Goal: Transaction & Acquisition: Purchase product/service

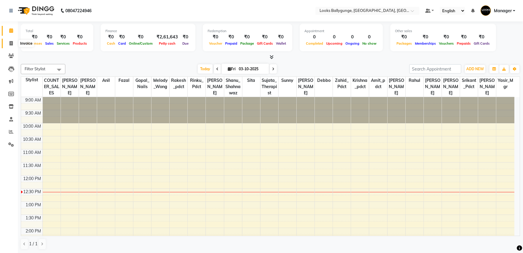
drag, startPoint x: 0, startPoint y: 0, endPoint x: 7, endPoint y: 43, distance: 43.7
click at [7, 43] on span at bounding box center [11, 43] width 10 height 7
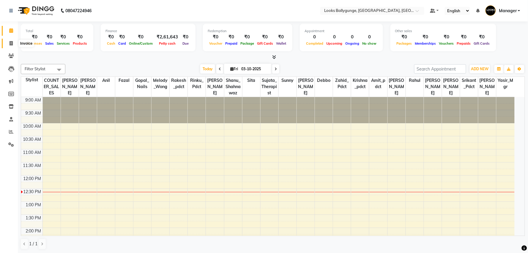
select select "6477"
select select "service"
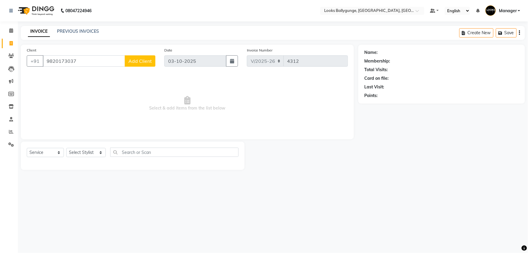
type input "9820173037"
click at [133, 64] on span "Add Client" at bounding box center [139, 61] width 23 height 6
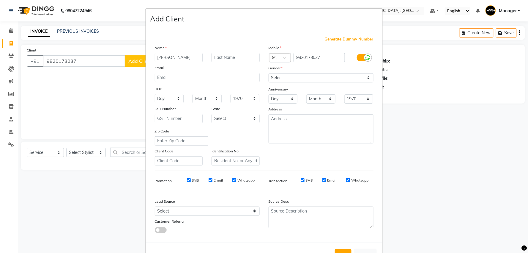
type input "upal"
click at [303, 72] on div "Gender" at bounding box center [321, 69] width 114 height 8
click at [302, 81] on select "Select Male Female Other Prefer Not To Say" at bounding box center [321, 77] width 105 height 9
click at [269, 73] on select "Select Male Female Other Prefer Not To Say" at bounding box center [321, 77] width 105 height 9
drag, startPoint x: 286, startPoint y: 75, endPoint x: 286, endPoint y: 80, distance: 5.7
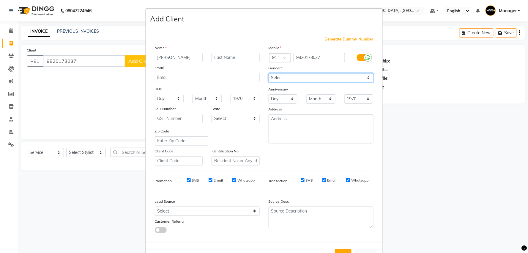
click at [286, 78] on select "Select Male Female Other Prefer Not To Say" at bounding box center [321, 77] width 105 height 9
select select "male"
click at [269, 73] on select "Select Male Female Other Prefer Not To Say" at bounding box center [321, 77] width 105 height 9
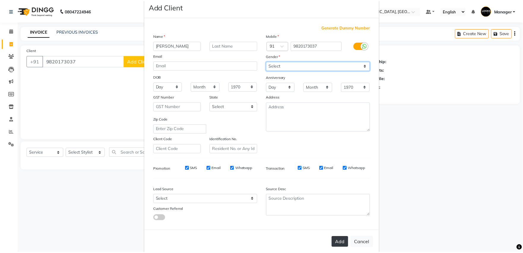
scroll to position [22, 0]
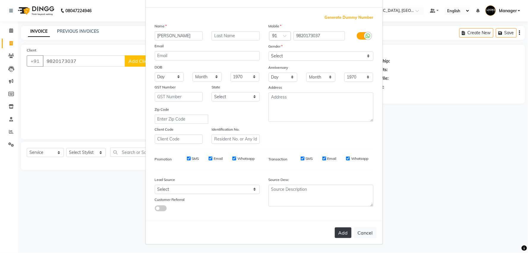
click at [339, 229] on button "Add" at bounding box center [343, 232] width 17 height 11
select select
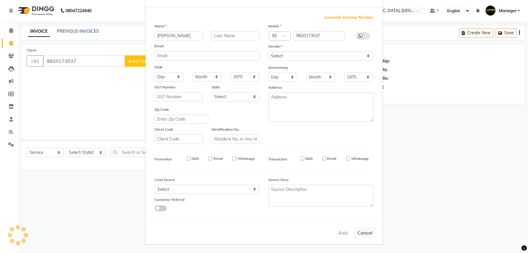
select select
checkbox input "false"
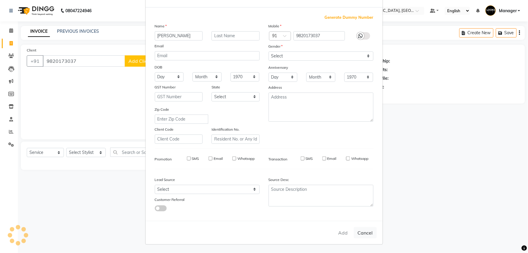
checkbox input "false"
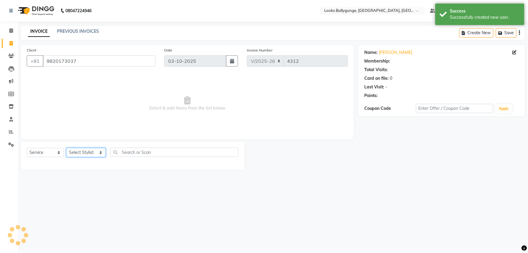
click at [86, 153] on select "Select Stylist [PERSON_NAME] amit_pdct anil [PERSON_NAME] COUNTER_SALES [PERSON…" at bounding box center [86, 152] width 40 height 9
select select "1: Object"
select select "93037"
click at [66, 148] on select "Select Stylist [PERSON_NAME] amit_pdct anil [PERSON_NAME] COUNTER_SALES [PERSON…" at bounding box center [86, 152] width 40 height 9
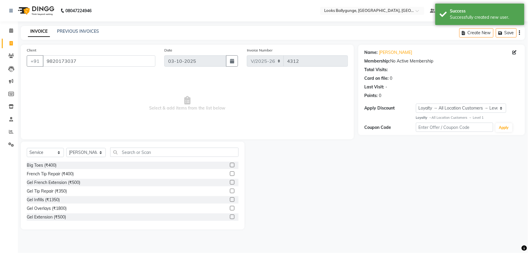
click at [155, 155] on div "Select Service Product Membership Package Voucher Prepaid Gift Card Select Styl…" at bounding box center [133, 154] width 212 height 14
click at [155, 152] on input "text" at bounding box center [174, 151] width 128 height 9
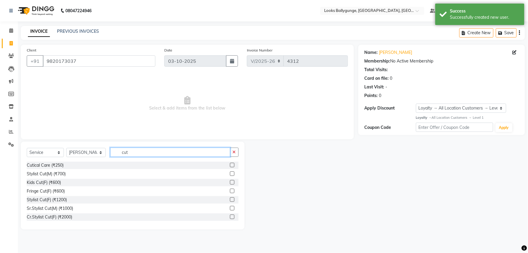
type input "cut"
click at [74, 206] on div "Sr.Stylist Cut(M) (₹1000)" at bounding box center [133, 207] width 212 height 7
click at [69, 206] on div "Sr.Stylist Cut(M) (₹1000)" at bounding box center [50, 208] width 46 height 6
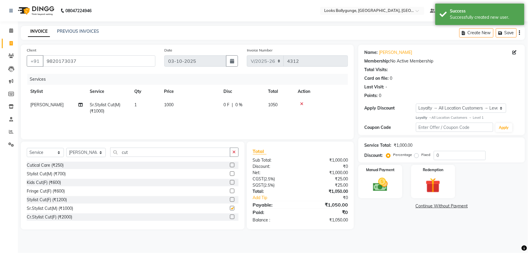
checkbox input "false"
drag, startPoint x: 153, startPoint y: 148, endPoint x: 95, endPoint y: 152, distance: 58.1
click at [95, 152] on div "Select Service Product Membership Package Voucher Prepaid Gift Card Select Styl…" at bounding box center [133, 154] width 212 height 14
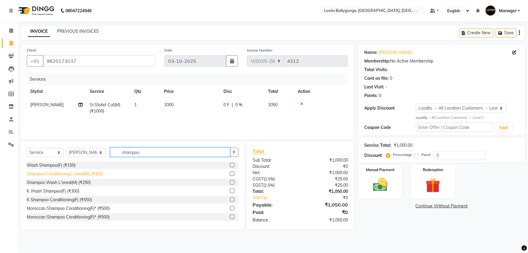
type input "shampoo"
click at [85, 174] on div "Shampoo Conditioning L'oreal(M) (₹450)" at bounding box center [65, 174] width 76 height 6
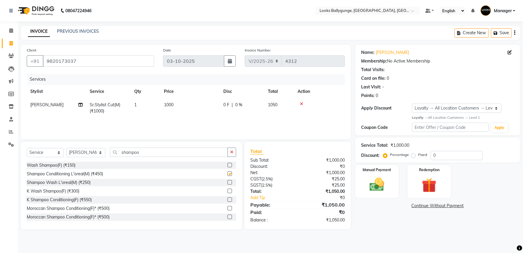
checkbox input "false"
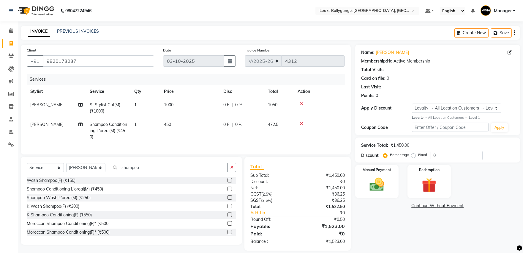
click at [173, 124] on td "450" at bounding box center [189, 131] width 59 height 26
select select "93037"
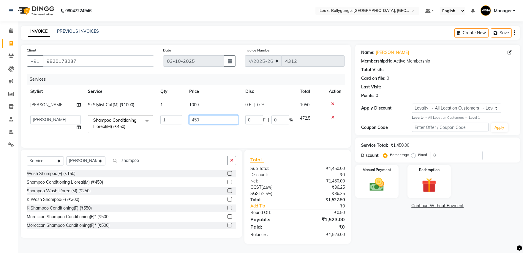
drag, startPoint x: 175, startPoint y: 118, endPoint x: 159, endPoint y: 119, distance: 16.7
click at [159, 119] on tr "Ali_Stylist amit_pdct anil Ayush Sahu COUNTER_SALES Debbo Fazal Gopal_Nails Kri…" at bounding box center [186, 123] width 318 height 25
type input "500"
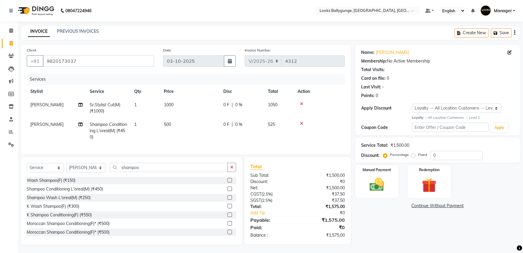
click at [177, 136] on tr "Sonu Salmani's Shampoo Conditioning L'oreal(M) (₹450) 1 500 0 F | 0 % 525" at bounding box center [186, 131] width 318 height 26
drag, startPoint x: 142, startPoint y: 173, endPoint x: 100, endPoint y: 172, distance: 41.6
click at [100, 172] on div "Select Service Product Membership Package Voucher Prepaid Gift Card Select Styl…" at bounding box center [131, 170] width 209 height 14
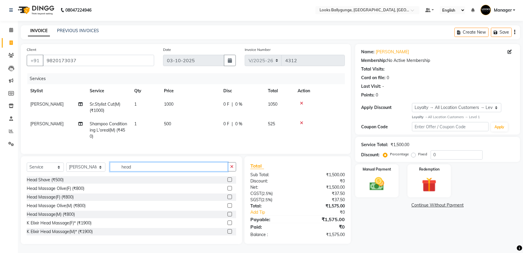
scroll to position [5, 0]
type input "head"
click at [70, 214] on div "Head Massage(M) (₹800)" at bounding box center [51, 214] width 48 height 6
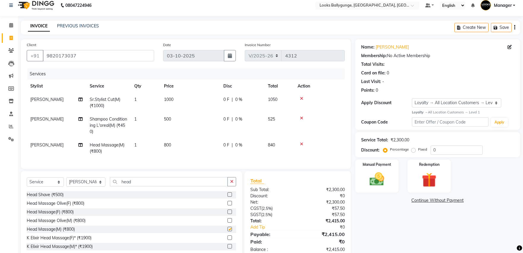
checkbox input "false"
click at [171, 142] on td "800" at bounding box center [189, 148] width 59 height 20
select select "93037"
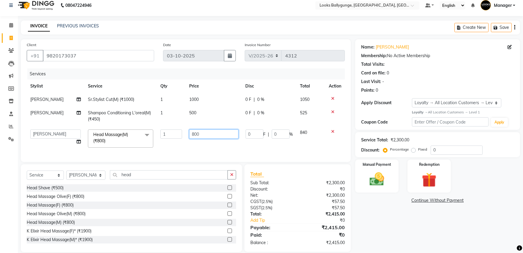
click at [226, 130] on td "800" at bounding box center [214, 138] width 56 height 25
drag, startPoint x: 218, startPoint y: 136, endPoint x: 155, endPoint y: 135, distance: 62.7
click at [151, 138] on tr "Ali_Stylist amit_pdct anil Ayush Sahu COUNTER_SALES Debbo Fazal Gopal_Nails Kri…" at bounding box center [186, 138] width 318 height 25
type input "1200"
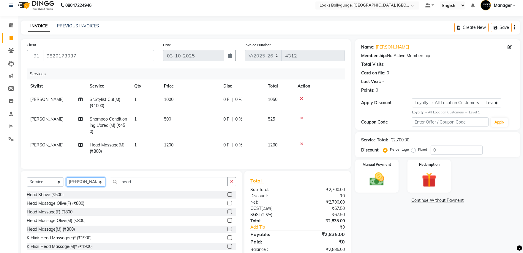
click at [100, 177] on div "Select Service Product Membership Package Voucher Prepaid Gift Card Select Styl…" at bounding box center [131, 215] width 221 height 88
click at [66, 182] on select "Select Stylist [PERSON_NAME] amit_pdct anil [PERSON_NAME] COUNTER_SALES [PERSON…" at bounding box center [85, 181] width 39 height 9
click at [83, 186] on select "Select Stylist [PERSON_NAME] amit_pdct anil [PERSON_NAME] COUNTER_SALES [PERSON…" at bounding box center [85, 181] width 39 height 9
select select "50049"
click at [66, 182] on select "Select Stylist [PERSON_NAME] amit_pdct anil [PERSON_NAME] COUNTER_SALES [PERSON…" at bounding box center [85, 181] width 39 height 9
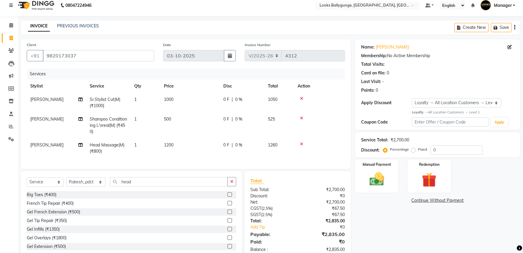
drag, startPoint x: 145, startPoint y: 180, endPoint x: 145, endPoint y: 187, distance: 6.8
click at [144, 185] on div "Select Service Product Membership Package Voucher Prepaid Gift Card Select Styl…" at bounding box center [131, 215] width 221 height 88
drag, startPoint x: 145, startPoint y: 187, endPoint x: 105, endPoint y: 187, distance: 39.5
click at [105, 187] on div "Select Service Product Membership Package Voucher Prepaid Gift Card Select Styl…" at bounding box center [131, 184] width 209 height 14
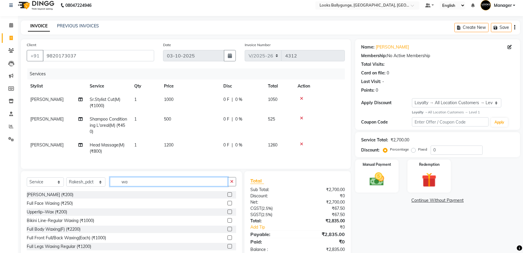
type input "w"
type input "shampoo"
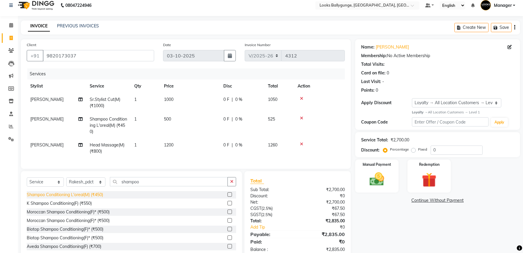
click at [81, 198] on div "Shampoo Conditioning L'oreal(M) (₹450)" at bounding box center [65, 194] width 76 height 6
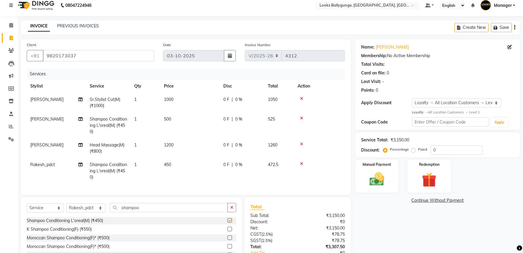
checkbox input "false"
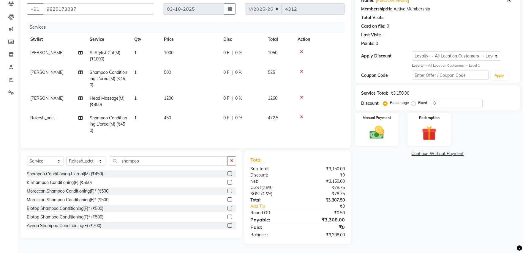
click at [185, 113] on td "450" at bounding box center [189, 124] width 59 height 26
select select "50049"
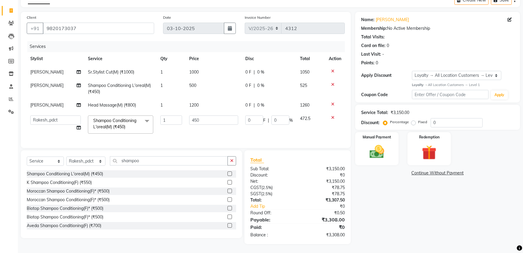
scroll to position [37, 0]
drag, startPoint x: 211, startPoint y: 111, endPoint x: 161, endPoint y: 115, distance: 50.0
click at [161, 115] on tr "Ali_Stylist amit_pdct anil Ayush Sahu COUNTER_SALES Debbo Fazal Gopal_Nails Kri…" at bounding box center [186, 124] width 318 height 25
type input "700"
click at [0, 198] on div "Calendar Invoice Clients Leads Marketing Members Inventory Staff Reports Settin…" at bounding box center [40, 113] width 80 height 259
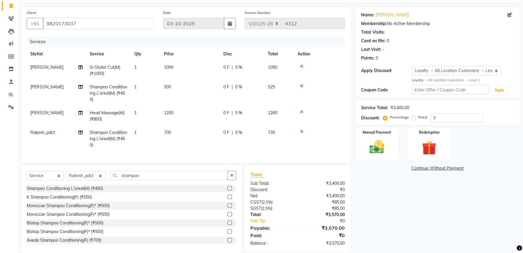
click at [169, 88] on span "500" at bounding box center [167, 86] width 7 height 5
select select "93037"
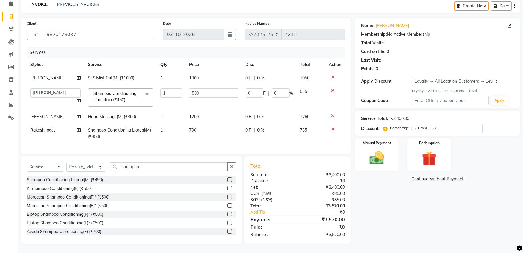
scroll to position [31, 0]
drag, startPoint x: 194, startPoint y: 89, endPoint x: 179, endPoint y: 92, distance: 16.2
click at [179, 92] on tr "Ali_Stylist amit_pdct anil Ayush Sahu COUNTER_SALES Debbo Fazal Gopal_Nails Kri…" at bounding box center [186, 97] width 318 height 25
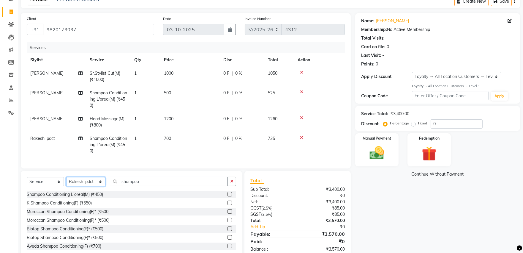
click at [102, 186] on select "Select Stylist [PERSON_NAME] amit_pdct anil [PERSON_NAME] COUNTER_SALES [PERSON…" at bounding box center [85, 181] width 39 height 9
select select "93037"
click at [66, 182] on select "Select Stylist [PERSON_NAME] amit_pdct anil [PERSON_NAME] COUNTER_SALES [PERSON…" at bounding box center [85, 181] width 39 height 9
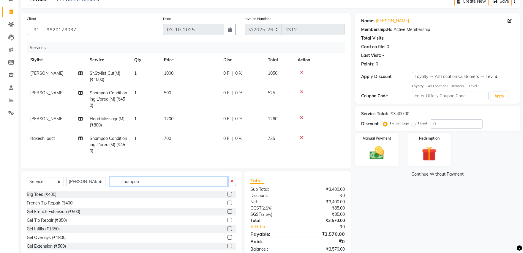
drag, startPoint x: 142, startPoint y: 185, endPoint x: 51, endPoint y: 183, distance: 91.3
click at [51, 183] on div "Select Service Product Membership Package Voucher Prepaid Gift Card Select Styl…" at bounding box center [131, 184] width 209 height 14
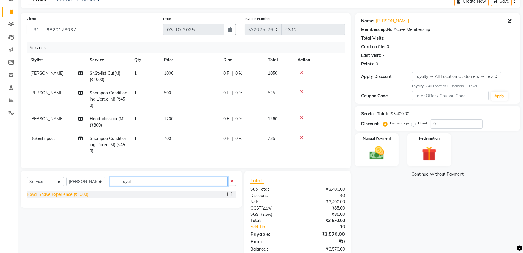
type input "royal"
click at [72, 197] on div "Royal Shave Experience (₹1000)" at bounding box center [58, 194] width 62 height 6
checkbox input "false"
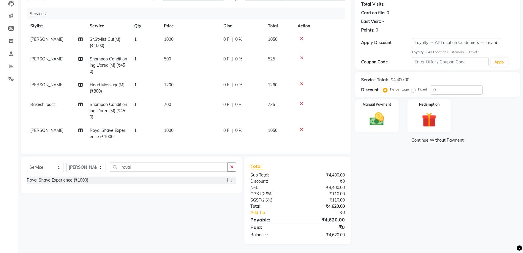
click at [188, 131] on td "1000" at bounding box center [189, 134] width 59 height 20
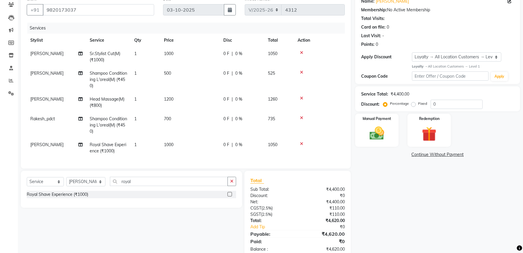
select select "93037"
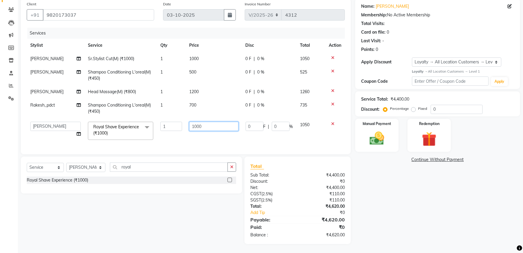
drag, startPoint x: 216, startPoint y: 122, endPoint x: 172, endPoint y: 127, distance: 44.9
click at [172, 127] on tr "Ali_Stylist amit_pdct anil [PERSON_NAME] COUNTER_SALES [PERSON_NAME] Gopal_Nail…" at bounding box center [186, 130] width 318 height 25
type input "700"
click at [172, 127] on tbody "Sonu Salmani's Sr.Stylist Cut(M) (₹1000) 1 1000 0 F | 0 % 1050 Sonu Salmani's S…" at bounding box center [186, 97] width 318 height 91
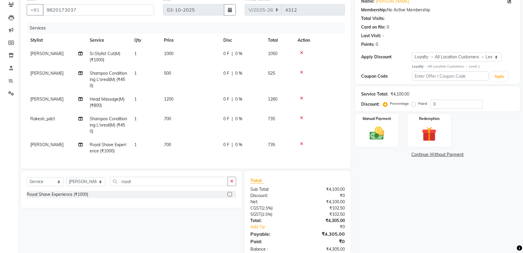
click at [302, 145] on icon at bounding box center [301, 143] width 3 height 4
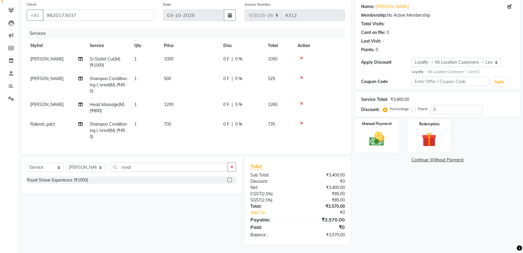
click at [377, 133] on img at bounding box center [377, 139] width 25 height 18
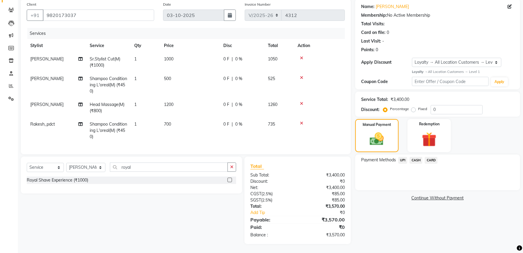
click at [426, 157] on span "CARD" at bounding box center [431, 160] width 13 height 7
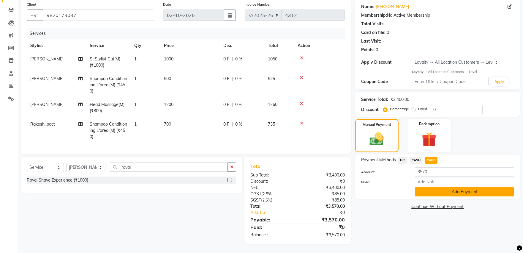
click at [431, 187] on button "Add Payment" at bounding box center [464, 191] width 99 height 9
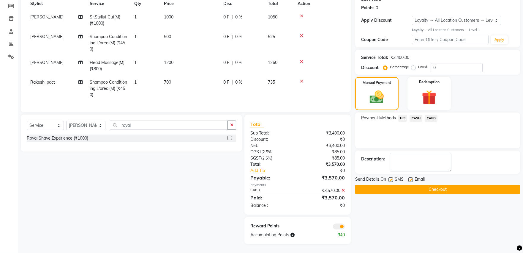
scroll to position [93, 0]
click at [461, 188] on button "Checkout" at bounding box center [437, 189] width 165 height 9
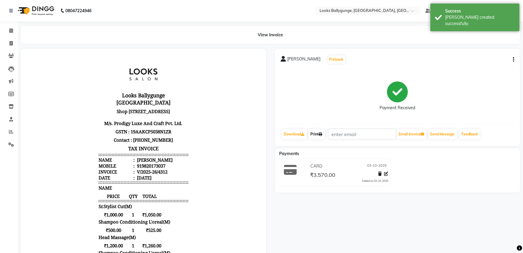
click at [312, 135] on link "Print" at bounding box center [316, 134] width 17 height 10
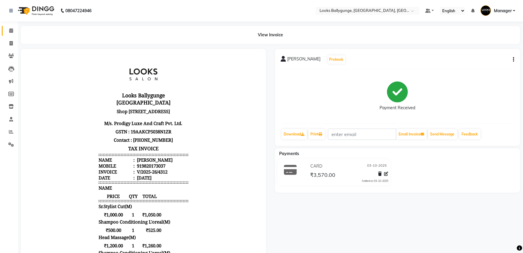
click at [2, 30] on link "Calendar" at bounding box center [9, 31] width 14 height 10
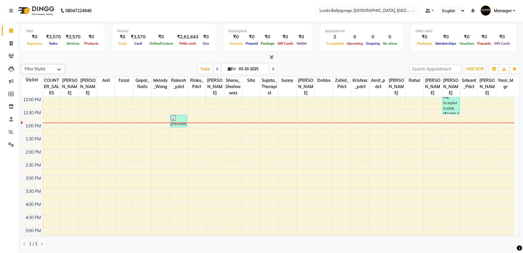
scroll to position [0, 0]
click at [475, 67] on span "ADD NEW" at bounding box center [476, 68] width 18 height 4
click at [466, 94] on link "Add Expense" at bounding box center [461, 95] width 47 height 8
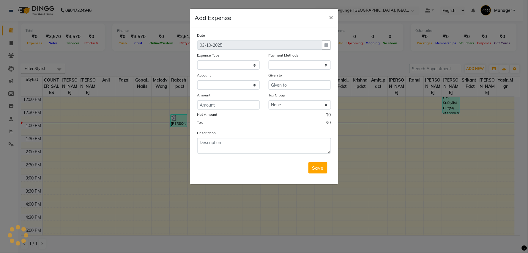
select select "1"
select select "5499"
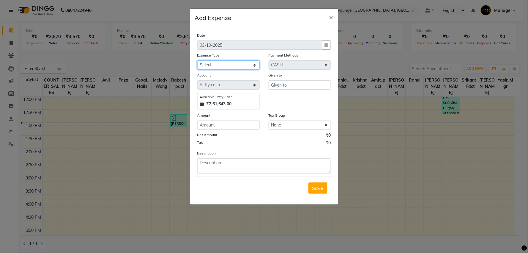
click at [253, 63] on select "Select Accommodation Aesthetics Bank Deposit BLINKIT Cash Handover Client Refun…" at bounding box center [228, 64] width 62 height 9
select select "24391"
click at [197, 60] on select "Select Accommodation Aesthetics Bank Deposit BLINKIT Cash Handover Client Refun…" at bounding box center [228, 64] width 62 height 9
type input "COUNTER_SALES"
type input "70000"
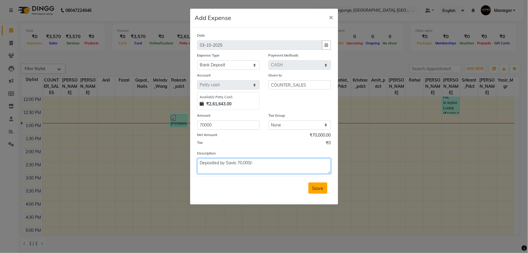
type textarea "Deposited by Savio 70,000/-"
click at [321, 193] on button "Save" at bounding box center [317, 187] width 19 height 11
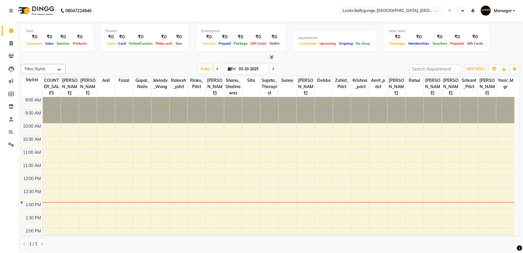
select select "en"
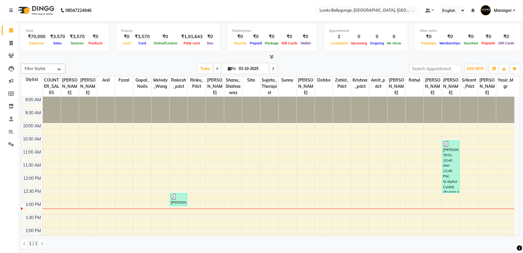
click at [272, 54] on icon at bounding box center [272, 56] width 4 height 4
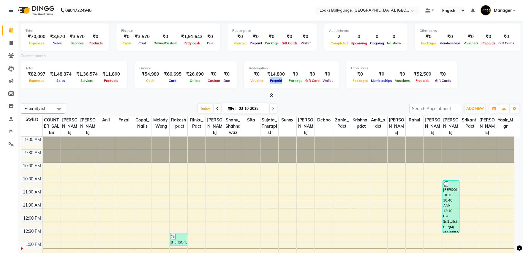
drag, startPoint x: 280, startPoint y: 81, endPoint x: 266, endPoint y: 81, distance: 13.7
click at [266, 81] on div "Prepaid" at bounding box center [276, 80] width 22 height 6
click at [272, 93] on icon at bounding box center [272, 95] width 4 height 4
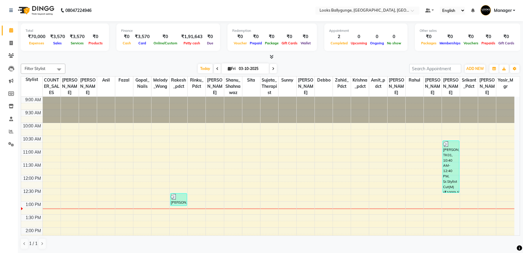
click at [273, 56] on icon at bounding box center [272, 56] width 4 height 4
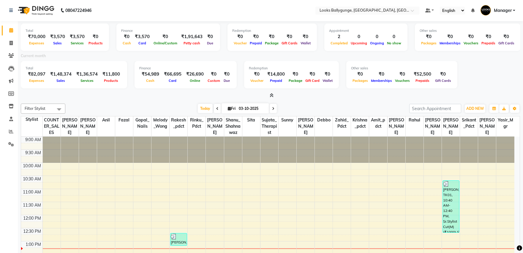
click at [273, 96] on icon at bounding box center [272, 95] width 4 height 4
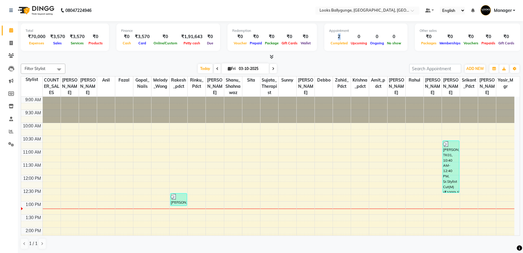
drag, startPoint x: 335, startPoint y: 36, endPoint x: 331, endPoint y: 37, distance: 4.0
click at [331, 37] on div "2" at bounding box center [339, 36] width 20 height 7
click at [336, 45] on div "Completed" at bounding box center [339, 43] width 20 height 6
drag, startPoint x: 4, startPoint y: 46, endPoint x: 8, endPoint y: 45, distance: 3.9
click at [4, 46] on link "Invoice" at bounding box center [9, 43] width 14 height 10
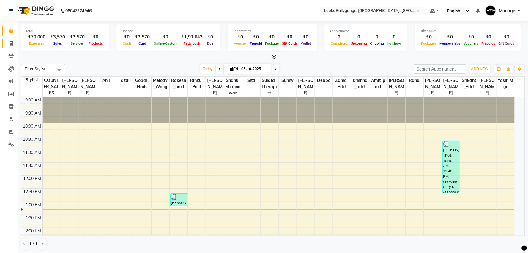
select select "6477"
select select "service"
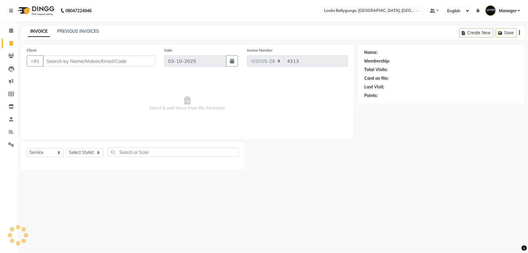
click at [77, 24] on div "08047224946 Select Location × Looks Ballygunge, Kolkata, Kolkata Default Panel …" at bounding box center [264, 126] width 528 height 253
click at [73, 30] on link "PREVIOUS INVOICES" at bounding box center [78, 31] width 42 height 5
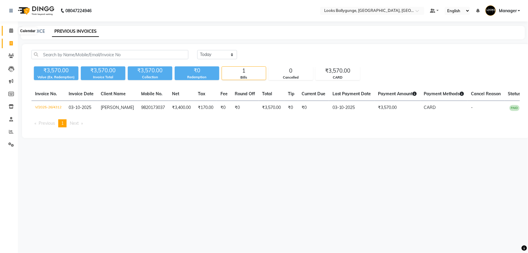
click at [11, 29] on icon at bounding box center [11, 30] width 4 height 4
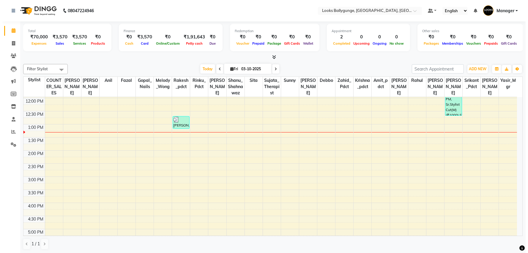
scroll to position [77, 0]
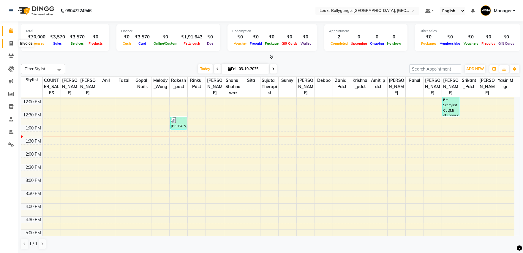
click at [8, 43] on span at bounding box center [11, 43] width 10 height 7
select select "service"
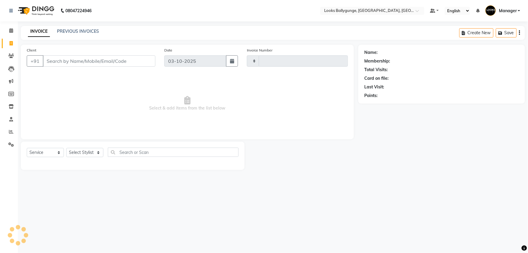
type input "4313"
select select "6477"
click at [107, 63] on input "Client" at bounding box center [99, 60] width 113 height 11
type input "9836320000"
click at [134, 66] on button "Add Client" at bounding box center [140, 60] width 31 height 11
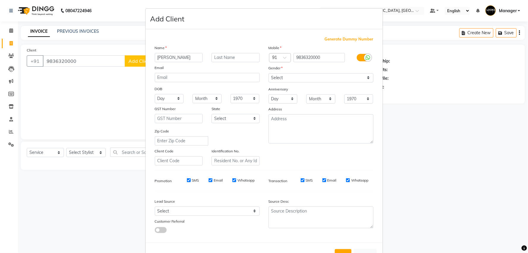
type input "Ankita"
click at [219, 53] on input "text" at bounding box center [236, 57] width 48 height 9
type input "Client"
click at [341, 76] on select "Select Male Female Other Prefer Not To Say" at bounding box center [321, 77] width 105 height 9
select select "female"
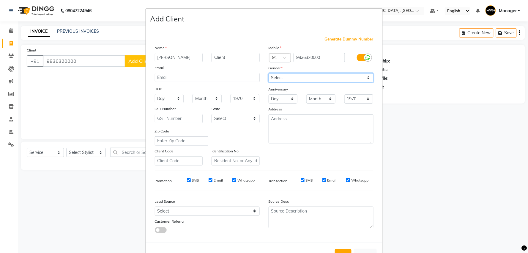
click at [269, 73] on select "Select Male Female Other Prefer Not To Say" at bounding box center [321, 77] width 105 height 9
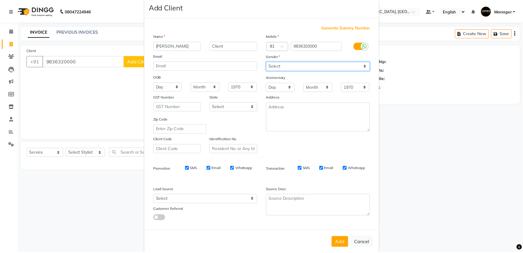
scroll to position [22, 0]
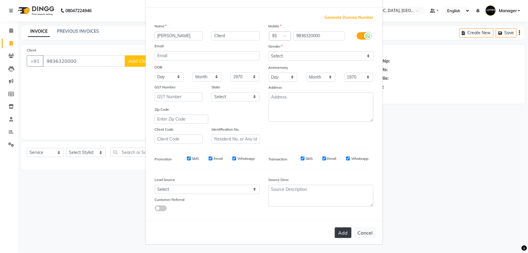
click at [341, 233] on button "Add" at bounding box center [343, 232] width 17 height 11
select select
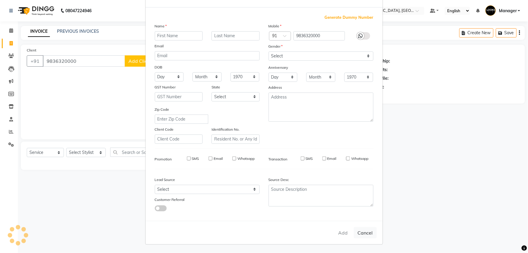
select select
checkbox input "false"
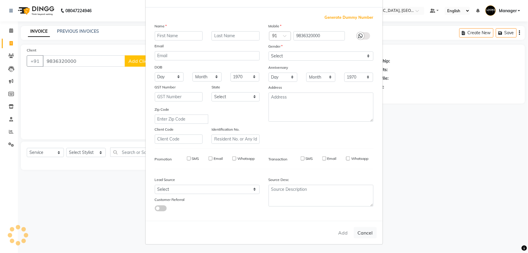
checkbox input "false"
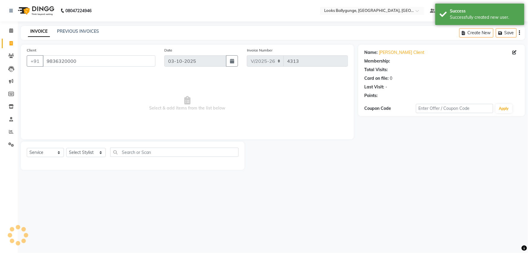
select select "1: Object"
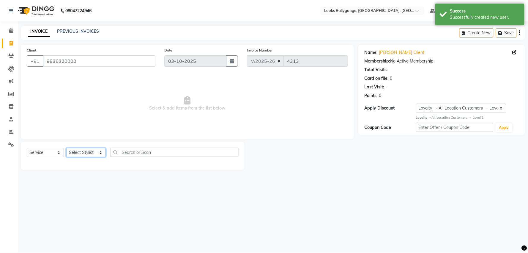
click at [81, 152] on select "Select Stylist [PERSON_NAME] amit_pdct anil [PERSON_NAME] COUNTER_SALES [PERSON…" at bounding box center [86, 152] width 40 height 9
select select "50051"
click at [66, 148] on select "Select Stylist [PERSON_NAME] amit_pdct anil [PERSON_NAME] COUNTER_SALES [PERSON…" at bounding box center [86, 152] width 40 height 9
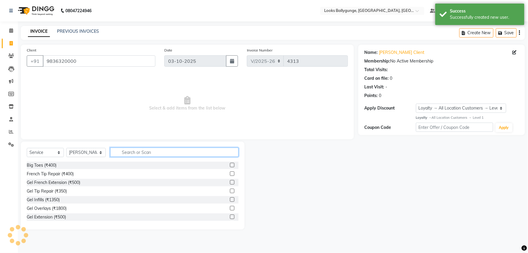
click at [144, 152] on input "text" at bounding box center [174, 151] width 128 height 9
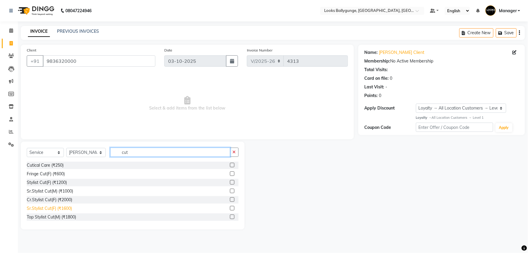
type input "cut"
click at [66, 209] on div "Sr.Stylist Cut(F) (₹1600)" at bounding box center [49, 208] width 45 height 6
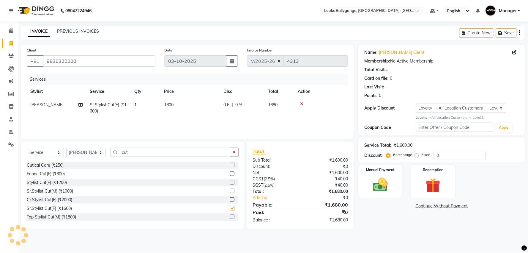
checkbox input "false"
click at [174, 103] on span "1600" at bounding box center [169, 104] width 10 height 5
select select "50051"
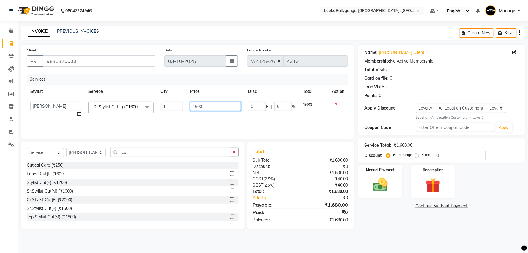
click at [195, 105] on input "1600" at bounding box center [215, 106] width 51 height 9
drag, startPoint x: 205, startPoint y: 106, endPoint x: 180, endPoint y: 106, distance: 25.0
click at [185, 106] on tr "Ali_Stylist amit_pdct anil Ayush Sahu COUNTER_SALES Debbo Fazal Gopal_Nails Kri…" at bounding box center [187, 109] width 321 height 23
type input "1500"
click at [216, 112] on td "1500" at bounding box center [216, 109] width 58 height 23
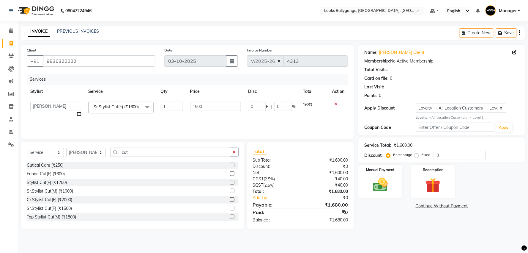
select select "50051"
click at [240, 121] on td "1500" at bounding box center [216, 109] width 58 height 23
click at [45, 149] on select "Select Service Product Membership Package Voucher Prepaid Gift Card" at bounding box center [45, 152] width 37 height 9
select select "product"
click at [27, 148] on select "Select Service Product Membership Package Voucher Prepaid Gift Card" at bounding box center [45, 152] width 37 height 9
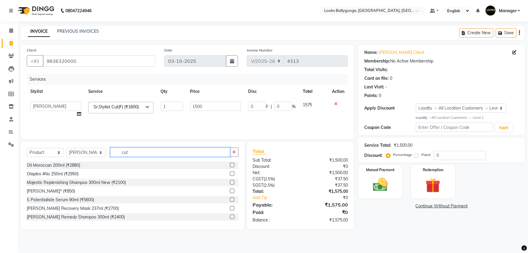
click at [135, 147] on input "cut" at bounding box center [170, 151] width 120 height 9
drag, startPoint x: 139, startPoint y: 154, endPoint x: 74, endPoint y: 144, distance: 66.1
click at [74, 144] on div "Select Service Product Membership Package Voucher Prepaid Gift Card Select Styl…" at bounding box center [133, 185] width 224 height 88
type input "3474636403912"
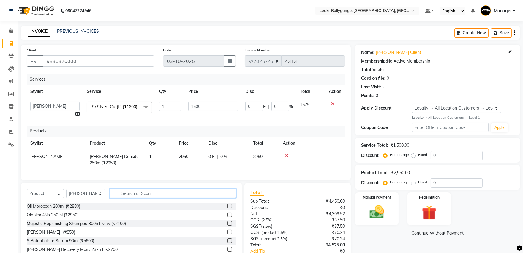
scroll to position [46, 0]
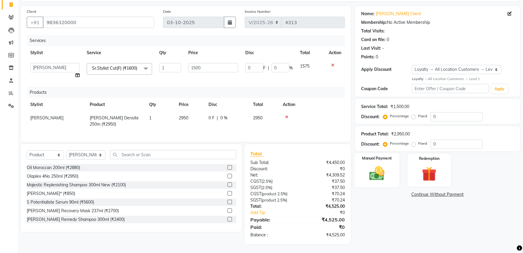
click at [394, 155] on div "Manual Payment" at bounding box center [377, 170] width 45 height 34
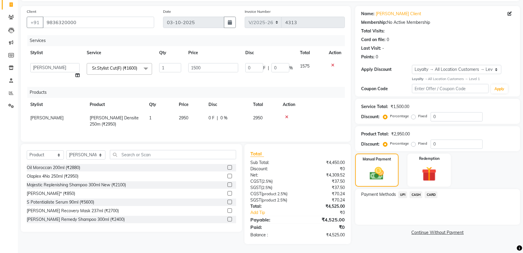
click at [411, 191] on span "CASH" at bounding box center [416, 194] width 13 height 7
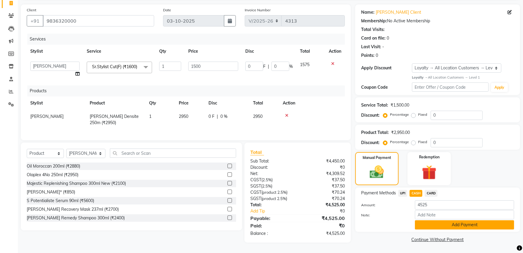
click at [455, 220] on button "Add Payment" at bounding box center [464, 224] width 99 height 9
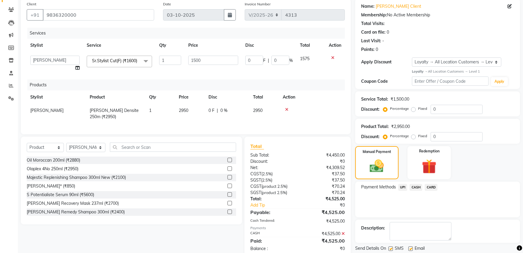
scroll to position [97, 0]
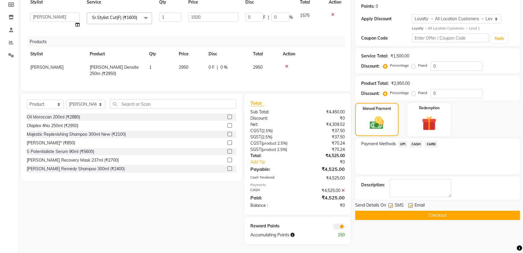
click at [447, 210] on button "Checkout" at bounding box center [437, 214] width 165 height 9
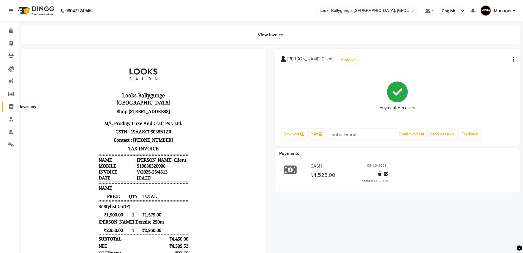
click at [12, 107] on icon at bounding box center [11, 106] width 5 height 4
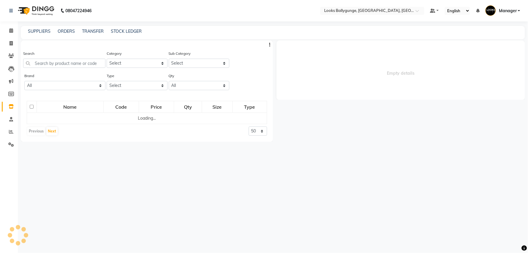
select select
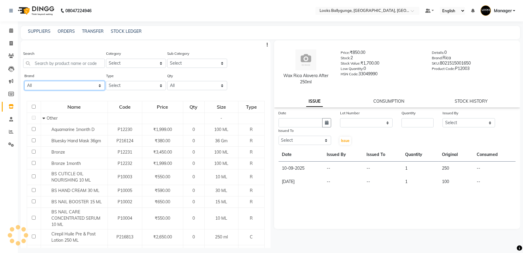
click at [90, 84] on select "All 1821 Aeronot Amazon Series American Crew American Crew Retail Aminu Body Oi…" at bounding box center [64, 85] width 81 height 9
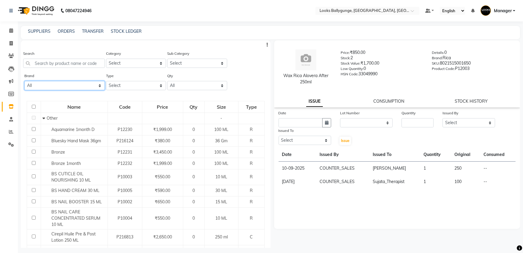
select select "loreal"
click at [24, 81] on select "All 1821 Aeronot Amazon Series American Crew American Crew Retail Aminu Body Oi…" at bounding box center [64, 85] width 81 height 9
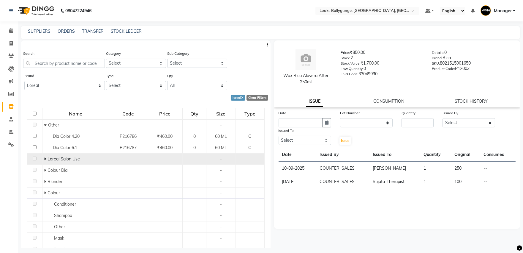
click at [45, 159] on icon at bounding box center [45, 159] width 2 height 4
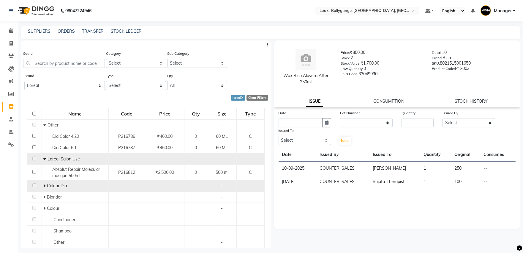
click at [44, 186] on icon at bounding box center [44, 185] width 2 height 4
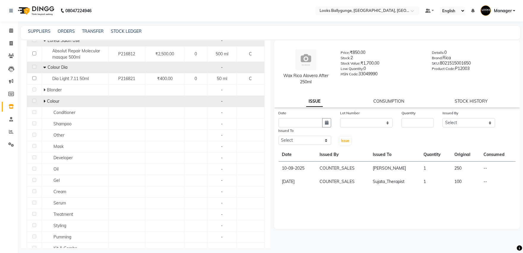
scroll to position [33, 0]
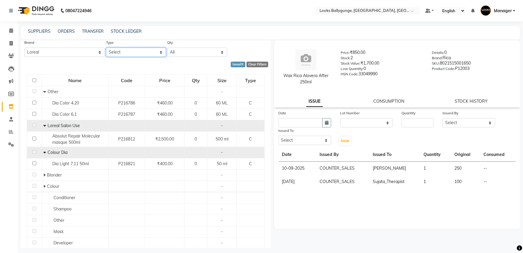
click at [137, 52] on select "Select Both Retail Consumable" at bounding box center [136, 52] width 60 height 9
click at [106, 48] on select "Select Both Retail Consumable" at bounding box center [136, 52] width 60 height 9
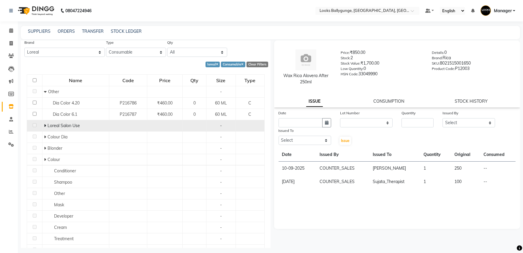
click at [44, 124] on icon at bounding box center [45, 125] width 2 height 4
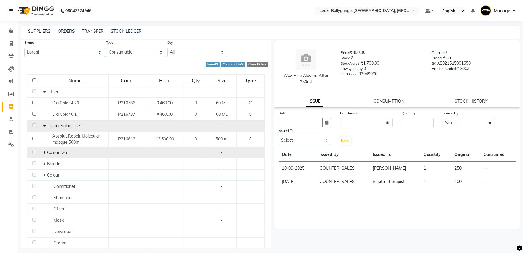
click at [44, 153] on icon at bounding box center [44, 152] width 2 height 4
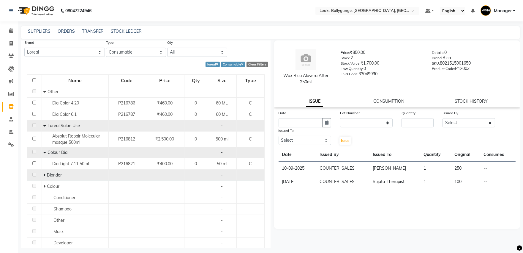
click at [43, 177] on icon at bounding box center [44, 175] width 2 height 4
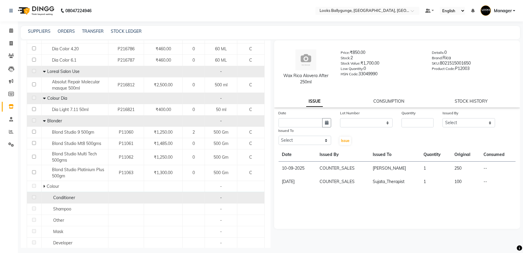
scroll to position [99, 0]
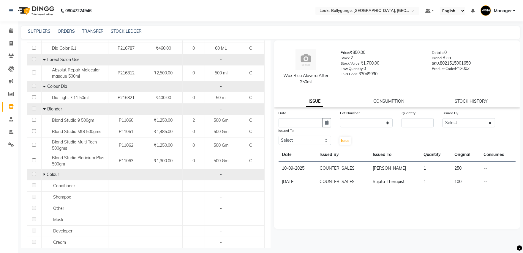
click at [45, 175] on span at bounding box center [45, 173] width 4 height 5
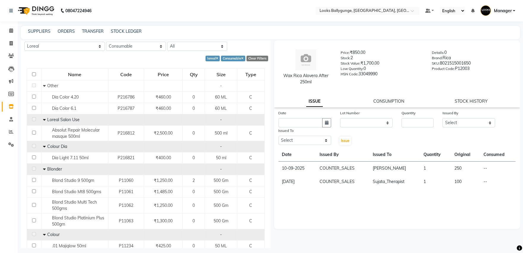
scroll to position [6, 0]
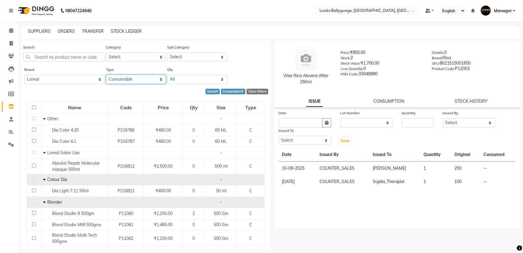
click at [159, 81] on select "Select Both Retail Consumable" at bounding box center [136, 79] width 60 height 9
click at [106, 75] on select "Select Both Retail Consumable" at bounding box center [136, 79] width 60 height 9
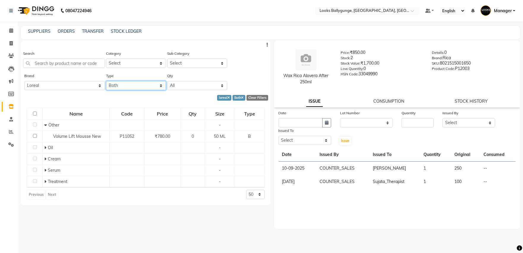
click at [155, 86] on select "Select Both Retail Consumable" at bounding box center [136, 85] width 60 height 9
click at [106, 81] on select "Select Both Retail Consumable" at bounding box center [136, 85] width 60 height 9
click at [153, 84] on select "Select Both Retail Consumable" at bounding box center [136, 85] width 60 height 9
select select "C"
click at [106, 81] on select "Select Both Retail Consumable" at bounding box center [136, 85] width 60 height 9
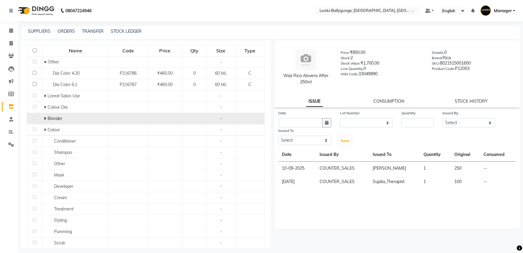
scroll to position [66, 0]
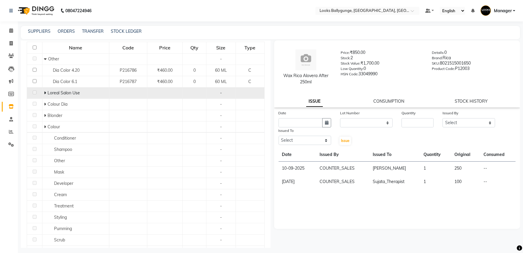
click at [43, 94] on td "Loreal Salon Use" at bounding box center [75, 92] width 67 height 11
click at [44, 91] on icon at bounding box center [45, 93] width 2 height 4
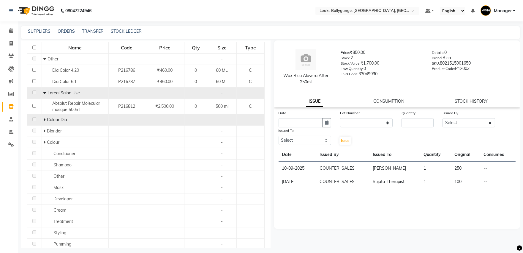
click at [44, 118] on icon at bounding box center [44, 119] width 2 height 4
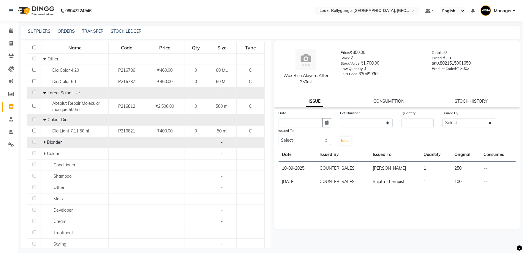
click at [44, 141] on icon at bounding box center [44, 142] width 2 height 4
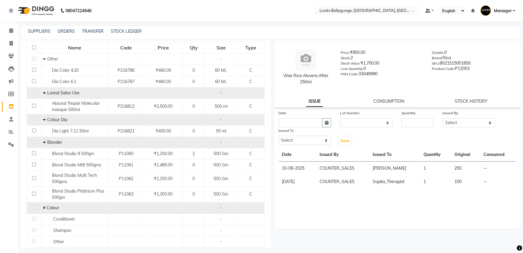
click at [43, 208] on icon at bounding box center [44, 207] width 2 height 4
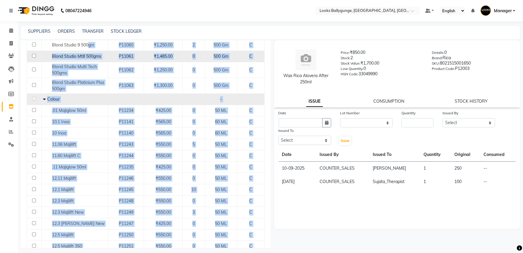
scroll to position [173, 0]
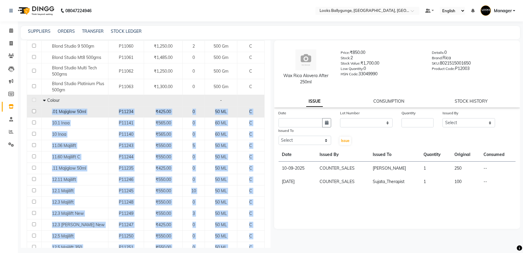
drag, startPoint x: 229, startPoint y: 206, endPoint x: 46, endPoint y: 110, distance: 205.9
click at [45, 109] on tbody "Other - Dia Color 4.20 P216786 ₹460.00 0 60 ML C Dia Color 6.1 P216787 ₹460.00 …" at bounding box center [146, 235] width 238 height 578
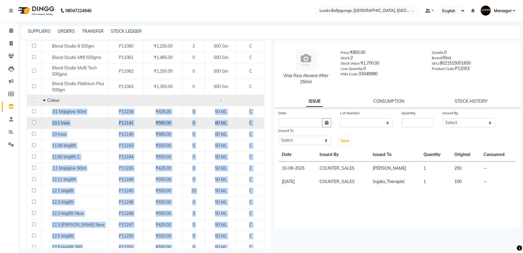
copy tbody ".01 Majiglow 50ml P11234 ₹425.00 0 50 ML C 10.1 Inoa P11141 ₹565.00 0 60 ML C 1…"
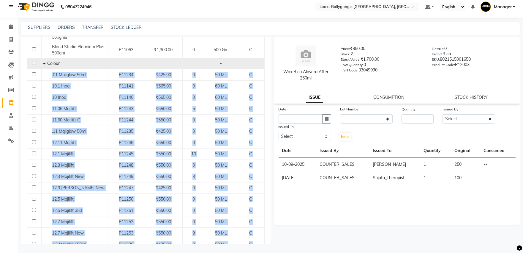
scroll to position [272, 0]
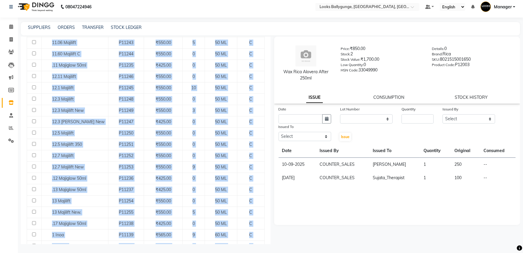
copy tbody ".01 Majiglow 50ml P11234 ₹425.00 0 50 ML C 10.1 Inoa P11141 ₹565.00 0 60 ML C 1…"
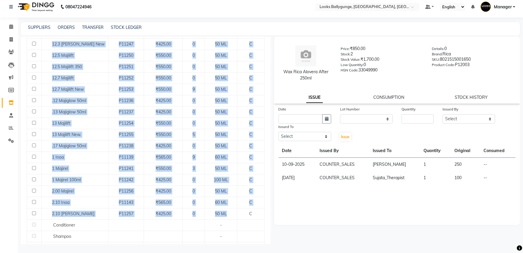
scroll to position [414, 0]
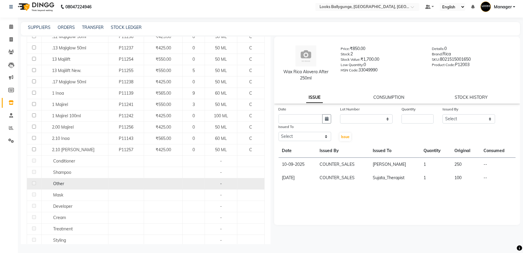
click at [67, 184] on div "Other" at bounding box center [75, 183] width 64 height 6
click at [49, 183] on div "Other" at bounding box center [75, 183] width 64 height 6
click at [56, 182] on span "Other" at bounding box center [58, 183] width 11 height 5
click at [69, 179] on td "Other" at bounding box center [74, 183] width 67 height 11
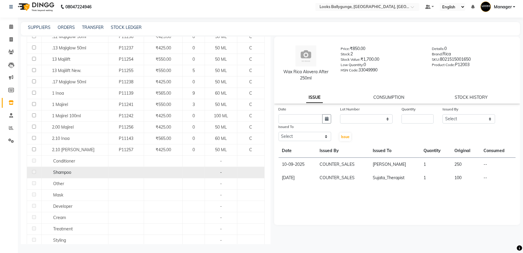
click at [69, 173] on span "Shampoo" at bounding box center [62, 171] width 18 height 5
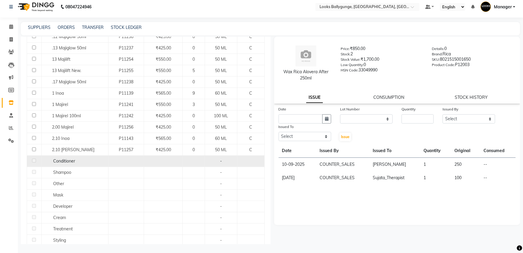
click at [70, 162] on span "Conditioner" at bounding box center [64, 160] width 22 height 5
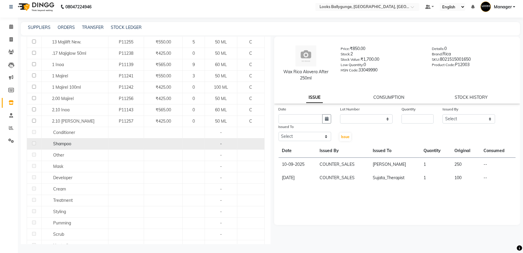
scroll to position [468, 0]
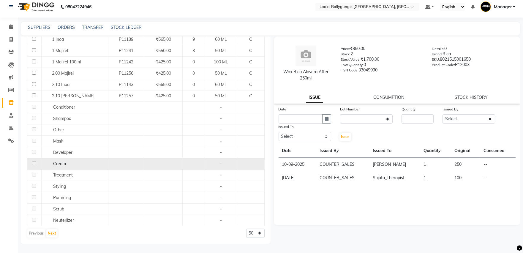
click at [66, 168] on td "Cream" at bounding box center [74, 163] width 67 height 11
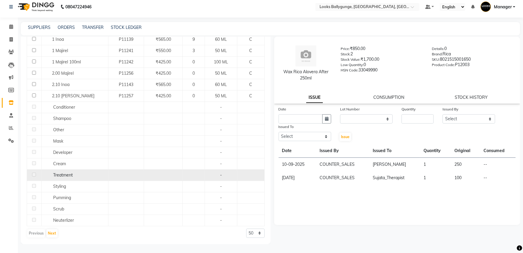
click at [64, 173] on span "Treatment" at bounding box center [63, 174] width 20 height 5
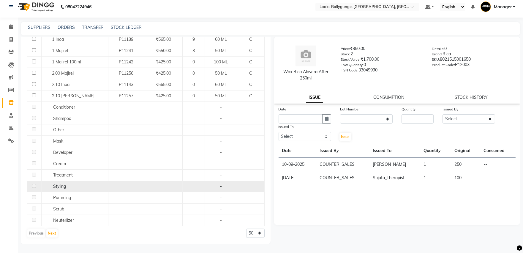
click at [61, 182] on td "Styling" at bounding box center [74, 185] width 67 height 11
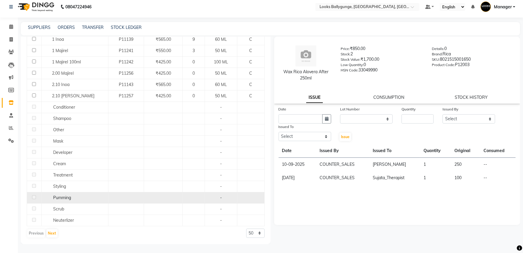
click at [62, 193] on td "Pumming" at bounding box center [74, 197] width 67 height 11
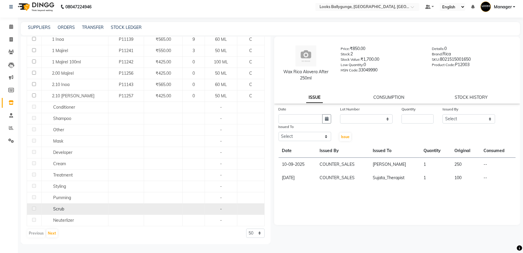
click at [64, 207] on div "Scrub" at bounding box center [75, 209] width 64 height 6
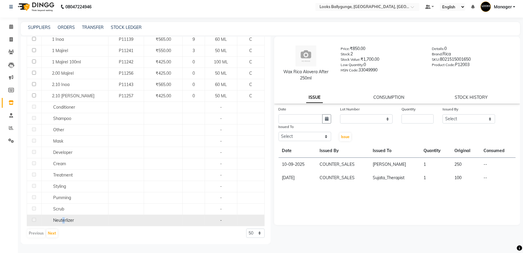
click at [63, 219] on span "Neuterlizer" at bounding box center [63, 219] width 21 height 5
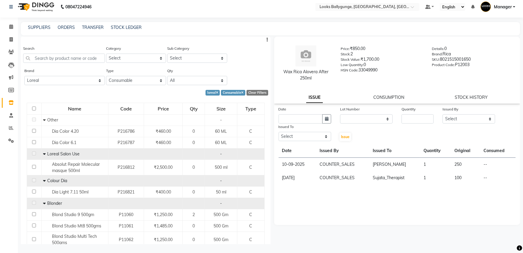
scroll to position [0, 0]
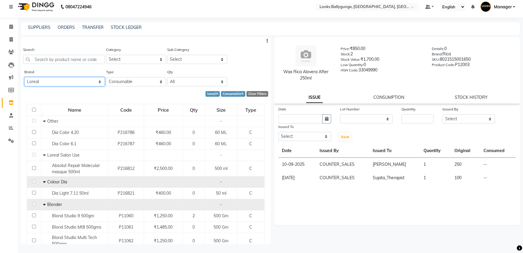
click at [67, 81] on select "All 1821 Aeronot Amazon Series American Crew American Crew Retail Aminu Body Oi…" at bounding box center [64, 81] width 81 height 9
click at [24, 77] on select "All 1821 Aeronot Amazon Series American Crew American Crew Retail Aminu Body Oi…" at bounding box center [64, 81] width 81 height 9
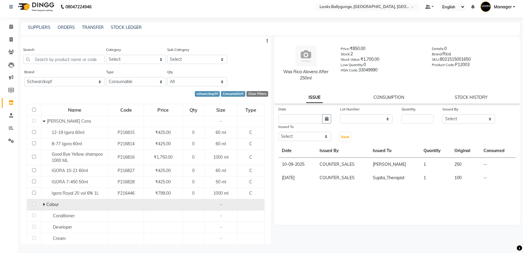
click at [46, 204] on span "Colour" at bounding box center [52, 203] width 12 height 5
click at [44, 204] on icon at bounding box center [44, 204] width 2 height 4
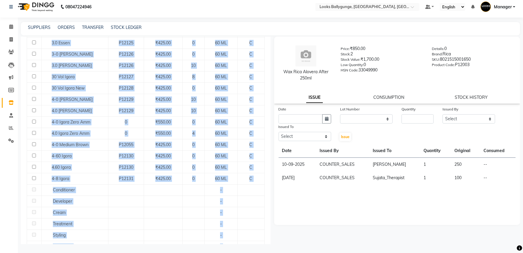
scroll to position [460, 0]
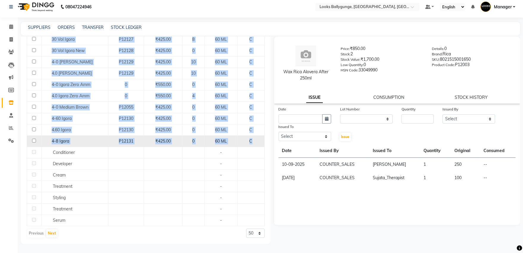
drag, startPoint x: 56, startPoint y: 155, endPoint x: 252, endPoint y: 142, distance: 196.2
copy tbody "0-11 Igora P12113 ₹425.00 0 60 ML C 0.11 Igora P12113 ₹425.00 0 60 ML C 0-22 Ig…"
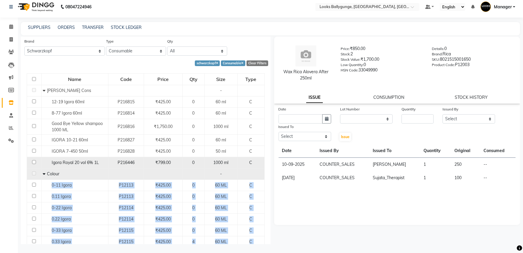
scroll to position [0, 0]
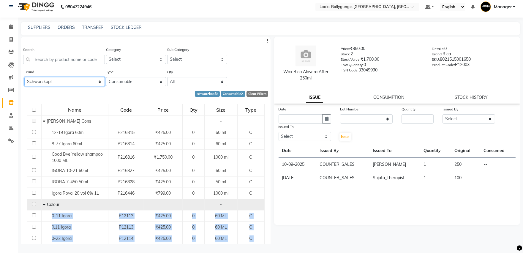
click at [98, 83] on select "All 1821 Aeronot Amazon Series American Crew American Crew Retail Aminu Body Oi…" at bounding box center [64, 81] width 81 height 9
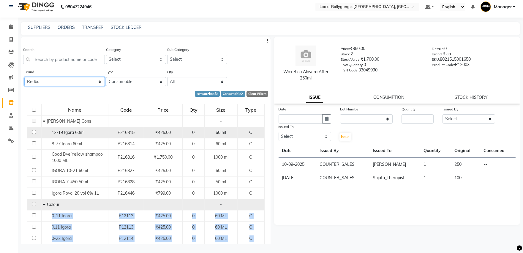
click at [24, 77] on select "All 1821 Aeronot Amazon Series American Crew American Crew Retail Aminu Body Oi…" at bounding box center [64, 81] width 81 height 9
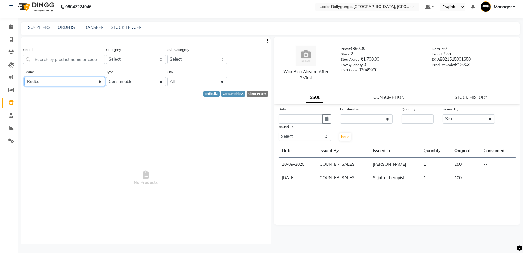
click at [93, 80] on select "All 1821 Aeronot Amazon Series American Crew American Crew Retail Aminu Body Oi…" at bounding box center [64, 81] width 81 height 9
click at [24, 77] on select "All 1821 Aeronot Amazon Series American Crew American Crew Retail Aminu Body Oi…" at bounding box center [64, 81] width 81 height 9
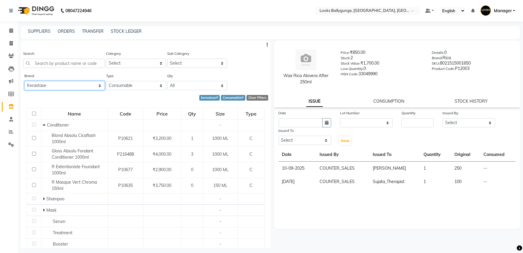
click at [96, 84] on select "All 1821 Aeronot Amazon Series American Crew American Crew Retail Aminu Body Oi…" at bounding box center [64, 85] width 81 height 9
select select "loreal"
click at [24, 81] on select "All 1821 Aeronot Amazon Series American Crew American Crew Retail Aminu Body Oi…" at bounding box center [64, 85] width 81 height 9
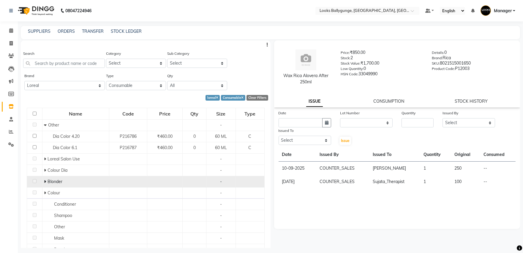
click at [42, 180] on td "Blonder" at bounding box center [75, 181] width 67 height 11
click at [46, 180] on span at bounding box center [46, 181] width 4 height 5
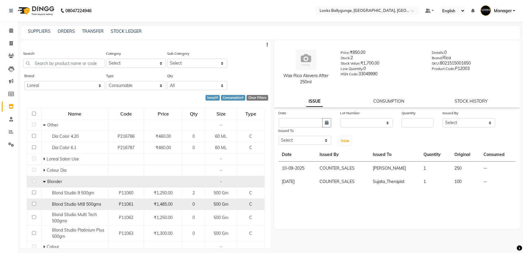
scroll to position [33, 0]
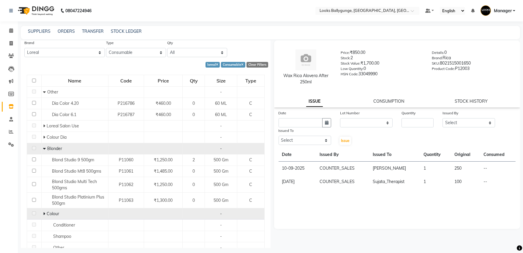
click at [44, 212] on icon at bounding box center [44, 213] width 2 height 4
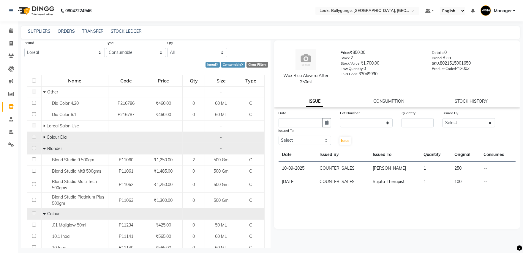
click at [43, 135] on icon at bounding box center [44, 137] width 2 height 4
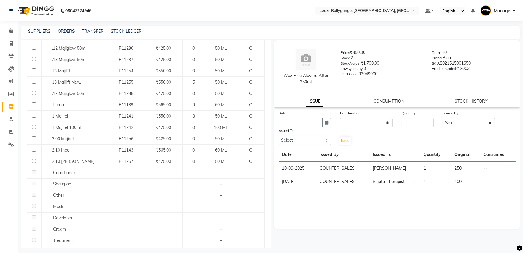
scroll to position [396, 0]
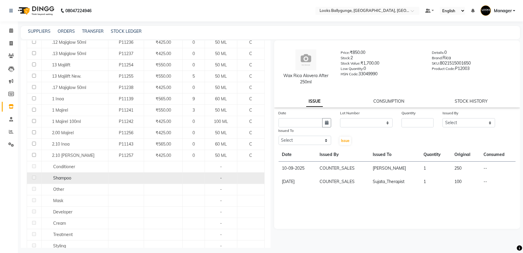
click at [53, 177] on span "Shampoo" at bounding box center [62, 177] width 18 height 5
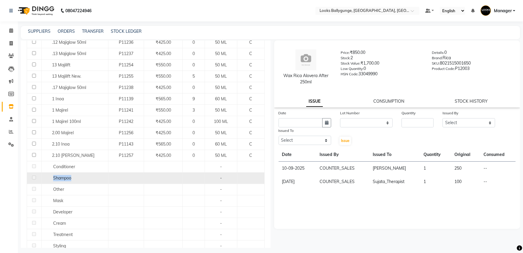
click at [79, 177] on div "Shampoo" at bounding box center [75, 178] width 64 height 6
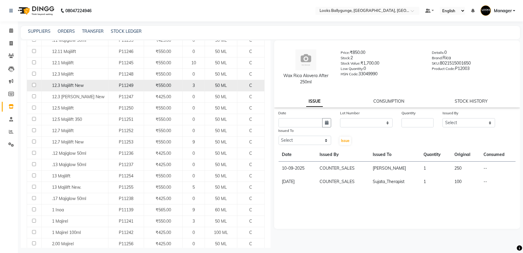
scroll to position [297, 0]
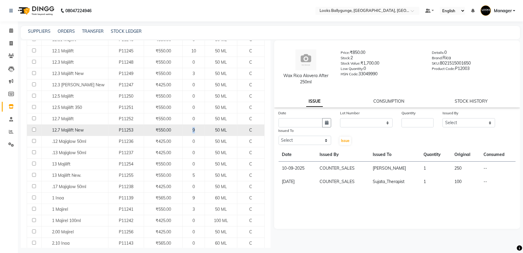
drag, startPoint x: 195, startPoint y: 132, endPoint x: 189, endPoint y: 133, distance: 6.4
click at [189, 133] on div "9" at bounding box center [193, 130] width 17 height 6
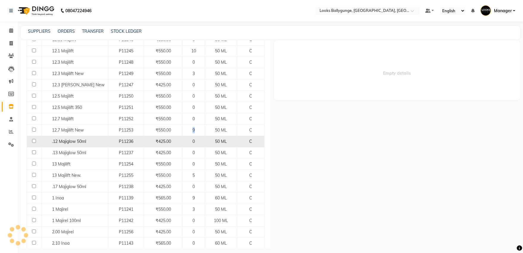
select select
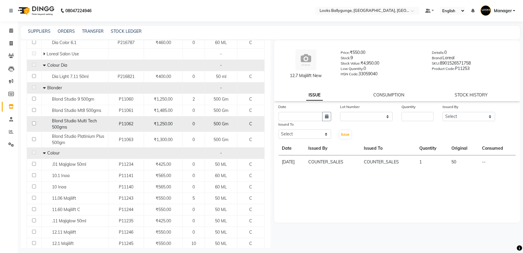
scroll to position [99, 0]
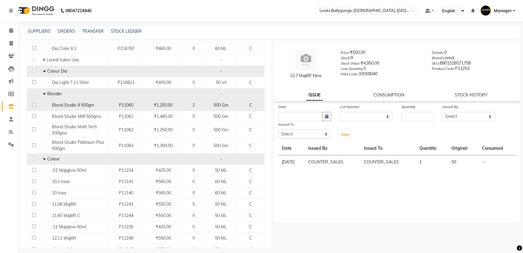
click at [79, 105] on span "Blond Studio 9 500gm" at bounding box center [73, 104] width 42 height 5
select select
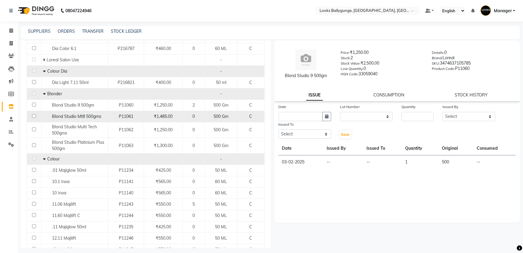
click at [34, 114] on input "checkbox" at bounding box center [34, 116] width 4 height 4
checkbox input "true"
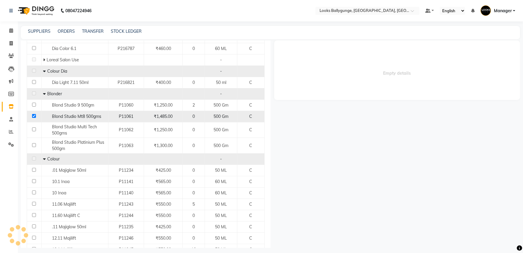
select select
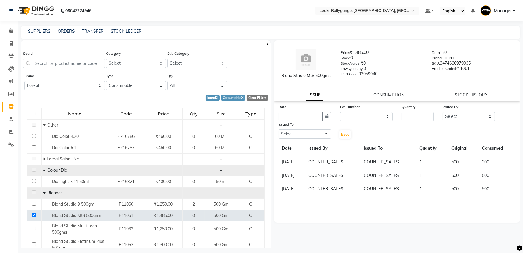
scroll to position [33, 0]
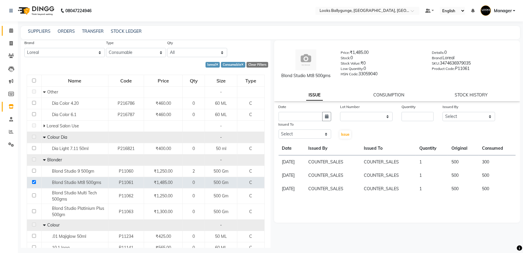
click at [12, 34] on link "Calendar" at bounding box center [9, 31] width 14 height 10
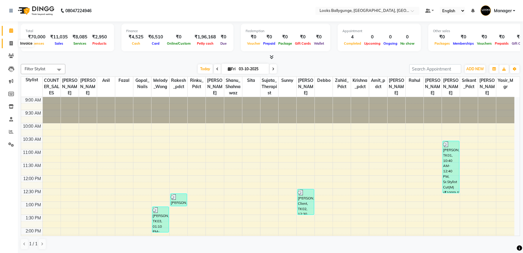
click at [8, 45] on span at bounding box center [11, 43] width 10 height 7
select select "service"
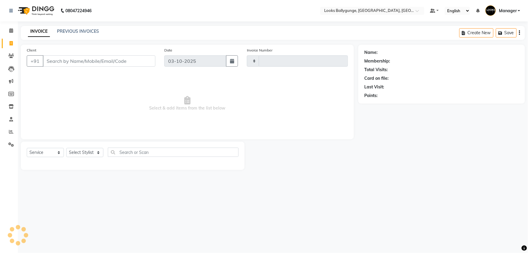
type input "4316"
select select "6477"
click at [79, 150] on select "Select Stylist [PERSON_NAME] amit_pdct anil [PERSON_NAME] COUNTER_SALES [PERSON…" at bounding box center [86, 152] width 40 height 9
select select "74723"
click at [66, 148] on select "Select Stylist [PERSON_NAME] amit_pdct anil [PERSON_NAME] COUNTER_SALES [PERSON…" at bounding box center [86, 152] width 40 height 9
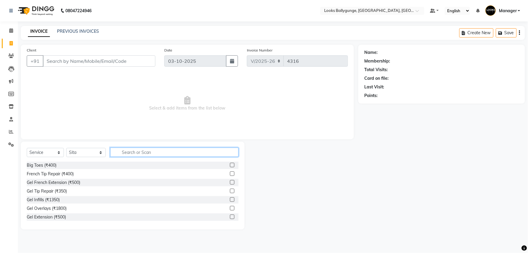
drag, startPoint x: 133, startPoint y: 152, endPoint x: 123, endPoint y: 144, distance: 12.7
click at [134, 152] on input "text" at bounding box center [174, 151] width 128 height 9
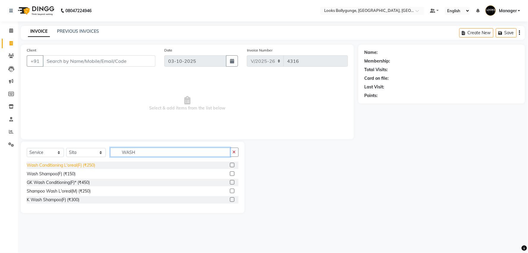
type input "WASH"
click at [92, 162] on div "Wash Conditioning L'oreal(F) (₹250)" at bounding box center [61, 165] width 68 height 6
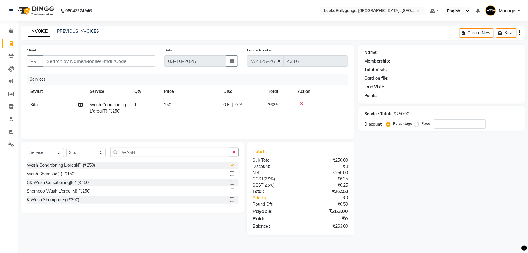
checkbox input "false"
click at [198, 115] on td "250" at bounding box center [189, 108] width 59 height 20
select select "74723"
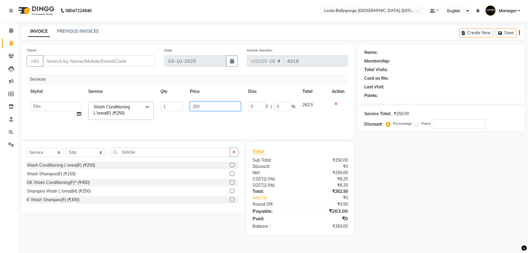
drag, startPoint x: 211, startPoint y: 108, endPoint x: 138, endPoint y: 106, distance: 72.5
click at [138, 106] on tr "Ali_Stylist amit_pdct anil Ayush Sahu COUNTER_SALES Debbo Fazal Gopal_Nails Kri…" at bounding box center [187, 110] width 321 height 25
type input "700"
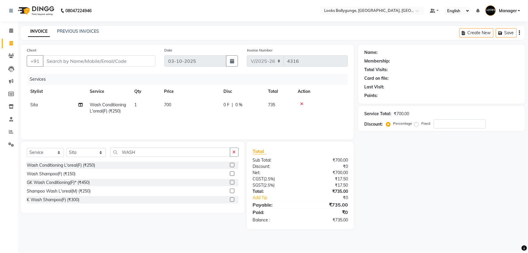
click at [152, 126] on div "Services Stylist Service Qty Price Disc Total Action Sita Wash Conditioning L'o…" at bounding box center [187, 103] width 321 height 59
click at [79, 155] on select "Select Stylist [PERSON_NAME] amit_pdct anil [PERSON_NAME] COUNTER_SALES [PERSON…" at bounding box center [86, 152] width 40 height 9
select select "50049"
click at [66, 148] on select "Select Stylist [PERSON_NAME] amit_pdct anil [PERSON_NAME] COUNTER_SALES [PERSON…" at bounding box center [86, 152] width 40 height 9
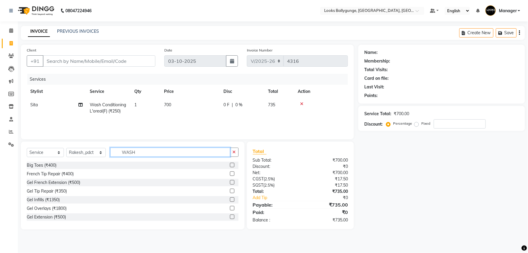
drag, startPoint x: 147, startPoint y: 155, endPoint x: 99, endPoint y: 159, distance: 48.6
click at [99, 159] on div "Select Service Product Membership Package Voucher Prepaid Gift Card Select Styl…" at bounding box center [133, 154] width 212 height 14
type input "P"
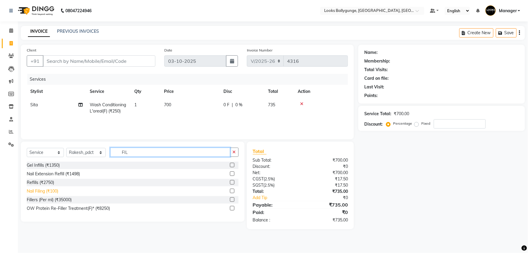
type input "FIL"
click at [55, 190] on div "Nail Filing (₹100)" at bounding box center [42, 191] width 31 height 6
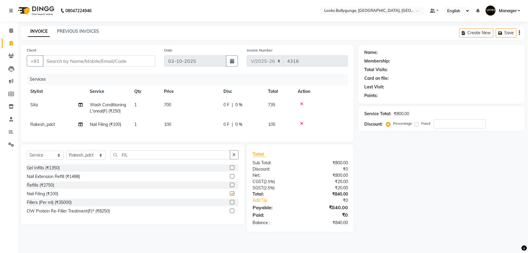
checkbox input "false"
click at [179, 124] on td "100" at bounding box center [189, 124] width 59 height 13
select select "50049"
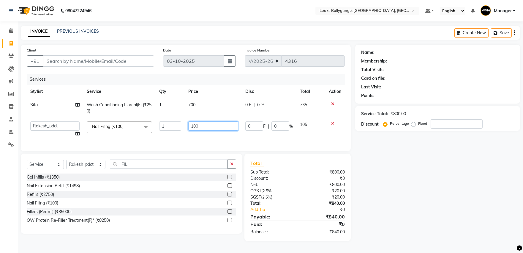
drag, startPoint x: 205, startPoint y: 123, endPoint x: 146, endPoint y: 134, distance: 60.1
click at [146, 134] on tr "Ali_Stylist amit_pdct anil Ayush Sahu COUNTER_SALES Debbo Fazal Gopal_Nails Kri…" at bounding box center [186, 129] width 318 height 23
type input "200"
click at [159, 138] on div "Services Stylist Service Qty Price Disc Total Action Sita Wash Conditioning L'o…" at bounding box center [187, 109] width 321 height 71
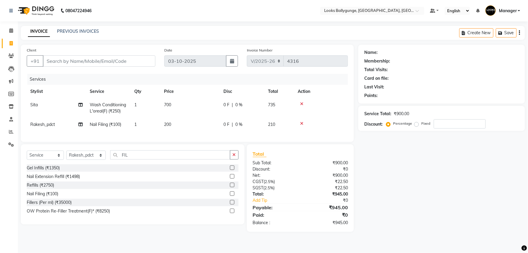
click at [195, 107] on td "700" at bounding box center [189, 108] width 59 height 20
select select "74723"
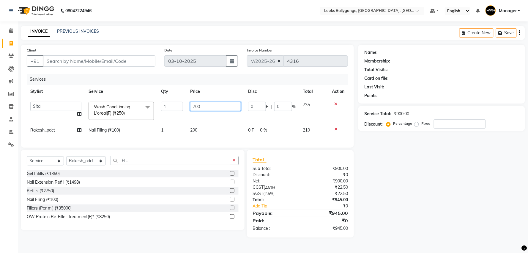
drag, startPoint x: 215, startPoint y: 105, endPoint x: 141, endPoint y: 108, distance: 73.7
click at [141, 108] on tr "Ali_Stylist amit_pdct anil Ayush Sahu COUNTER_SALES Debbo Fazal Gopal_Nails Kri…" at bounding box center [187, 110] width 321 height 25
type input "900"
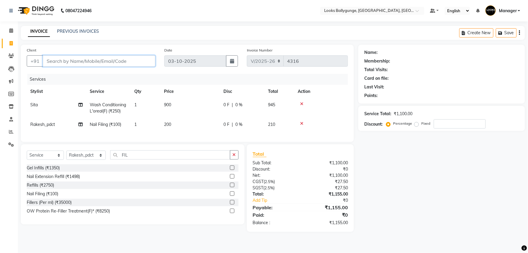
drag, startPoint x: 125, startPoint y: 60, endPoint x: 125, endPoint y: 53, distance: 7.7
click at [126, 54] on div "Client +91" at bounding box center [91, 59] width 138 height 24
type input "9"
type input "0"
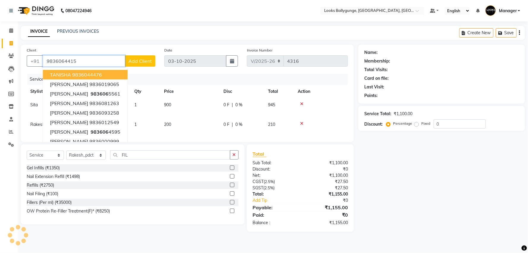
type input "9836064415"
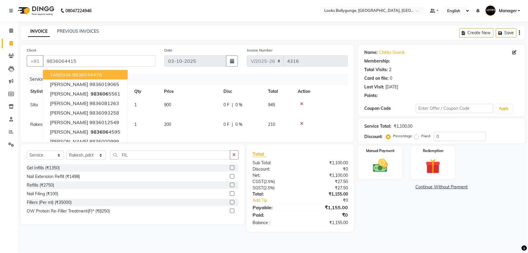
select select "1: Object"
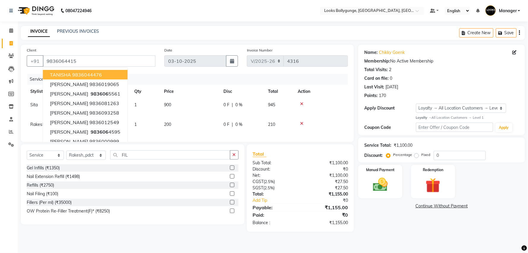
click at [384, 228] on div "Name: Chikky Goenk Membership: No Active Membership Total Visits: 2 Card on fil…" at bounding box center [443, 138] width 171 height 187
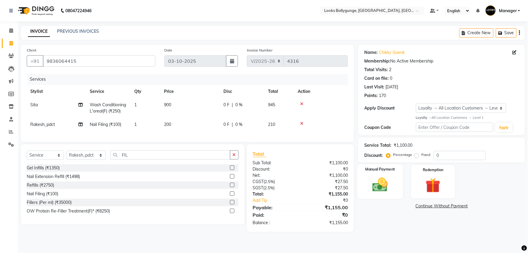
click at [386, 188] on img at bounding box center [380, 185] width 25 height 18
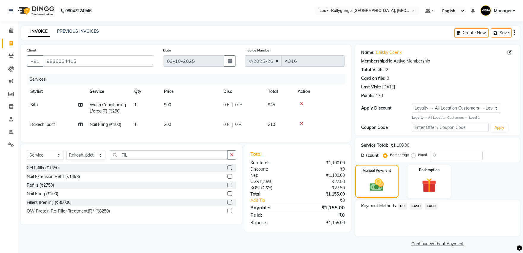
click at [403, 207] on span "UPI" at bounding box center [402, 205] width 9 height 7
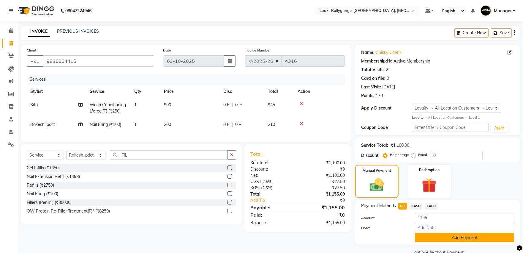
click at [430, 240] on button "Add Payment" at bounding box center [464, 237] width 99 height 9
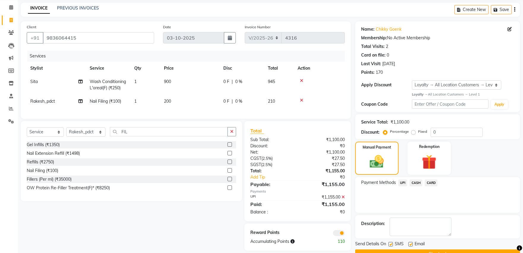
scroll to position [37, 0]
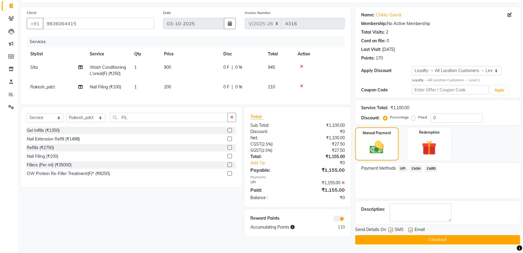
click at [445, 236] on button "Checkout" at bounding box center [437, 239] width 165 height 9
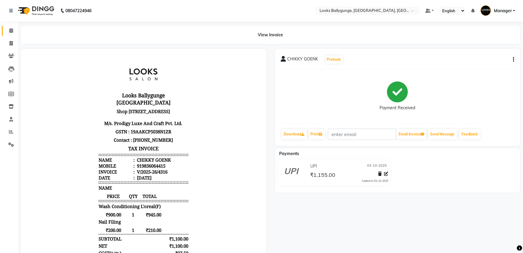
click at [4, 31] on link "Calendar" at bounding box center [9, 31] width 14 height 10
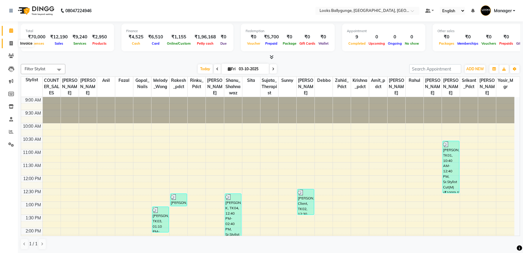
click at [12, 43] on icon at bounding box center [11, 43] width 3 height 4
select select "service"
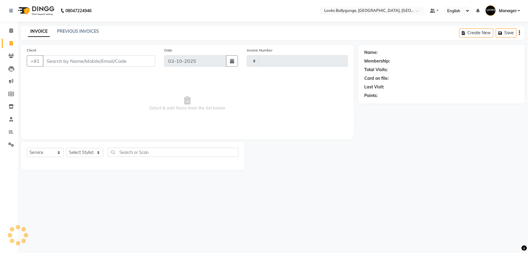
type input "4317"
select select "6477"
type input "9830040790"
drag, startPoint x: 142, startPoint y: 61, endPoint x: 140, endPoint y: 47, distance: 14.1
click at [140, 48] on div "Client +91 9830040790 Add Client" at bounding box center [91, 59] width 138 height 24
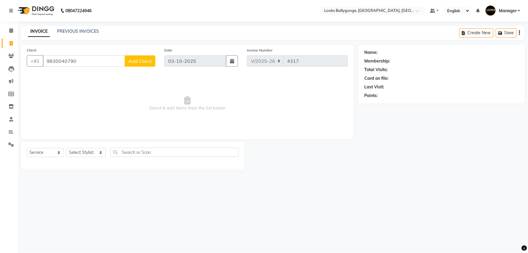
click at [138, 61] on span "Add Client" at bounding box center [139, 61] width 23 height 6
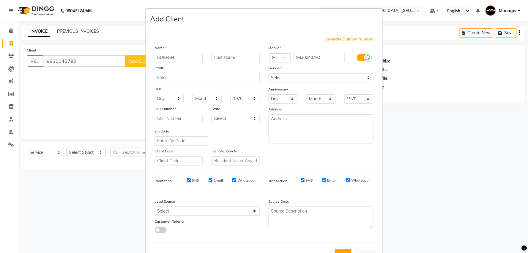
type input "SURESH"
click at [281, 75] on select "Select Male Female Other Prefer Not To Say" at bounding box center [321, 77] width 105 height 9
select select "male"
click at [269, 73] on select "Select Male Female Other Prefer Not To Say" at bounding box center [321, 77] width 105 height 9
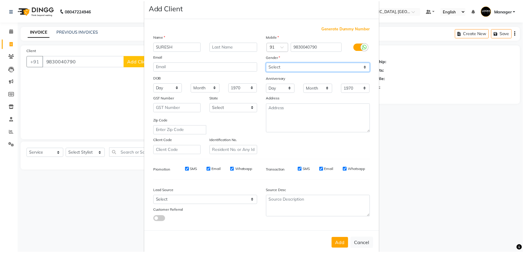
scroll to position [22, 0]
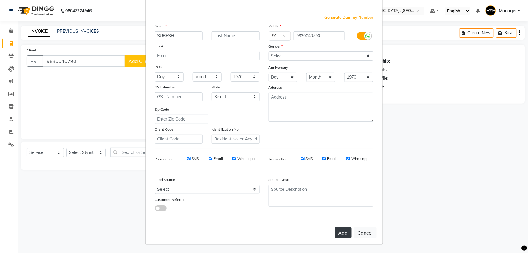
drag, startPoint x: 339, startPoint y: 238, endPoint x: 339, endPoint y: 234, distance: 3.9
click at [339, 234] on div "Add Cancel" at bounding box center [264, 231] width 237 height 23
click at [339, 234] on button "Add" at bounding box center [343, 232] width 17 height 11
select select
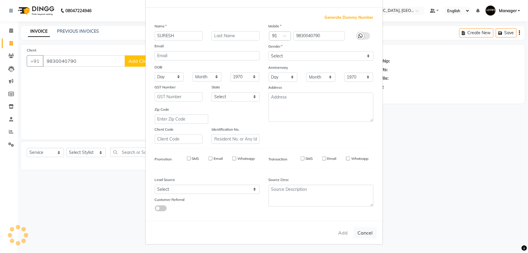
select select
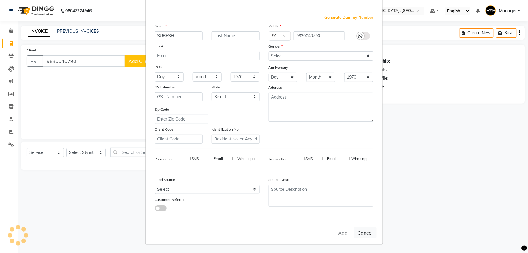
checkbox input "false"
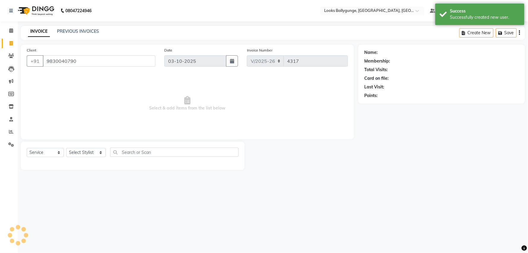
select select "1: Object"
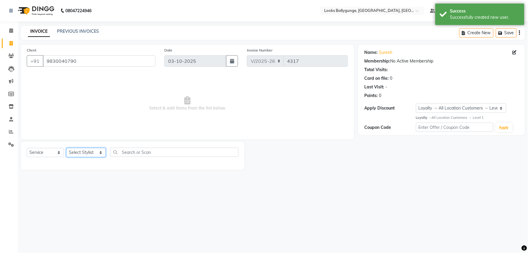
click at [78, 152] on select "Select Stylist [PERSON_NAME] amit_pdct anil [PERSON_NAME] COUNTER_SALES [PERSON…" at bounding box center [86, 152] width 40 height 9
select select "52672"
click at [66, 148] on select "Select Stylist [PERSON_NAME] amit_pdct anil [PERSON_NAME] COUNTER_SALES [PERSON…" at bounding box center [86, 152] width 40 height 9
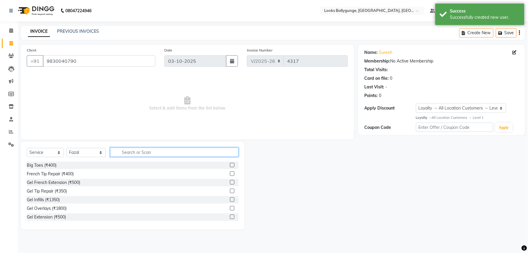
click at [162, 153] on input "text" at bounding box center [174, 151] width 128 height 9
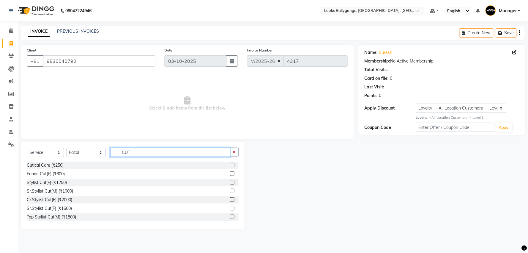
type input "CUT"
click at [230, 189] on label at bounding box center [232, 190] width 4 height 4
click at [230, 189] on input "checkbox" at bounding box center [232, 191] width 4 height 4
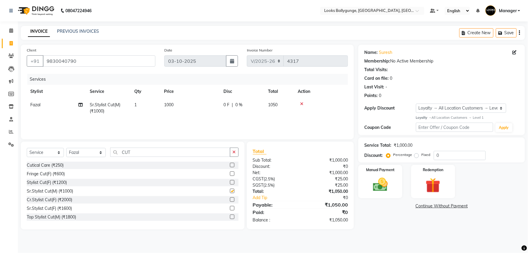
checkbox input "false"
click at [365, 182] on div "Manual Payment" at bounding box center [380, 181] width 46 height 34
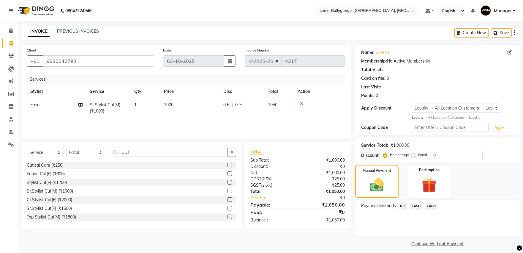
click at [419, 207] on span "CASH" at bounding box center [416, 205] width 13 height 7
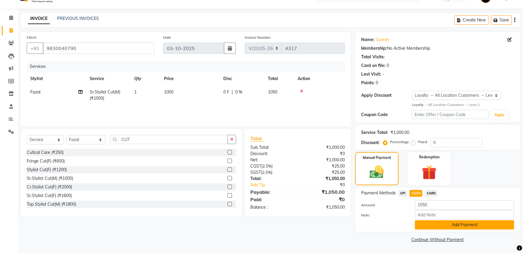
click at [433, 222] on button "Add Payment" at bounding box center [464, 224] width 99 height 9
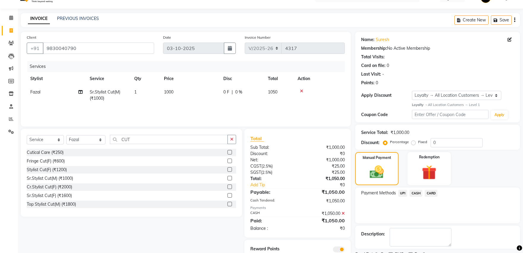
scroll to position [37, 0]
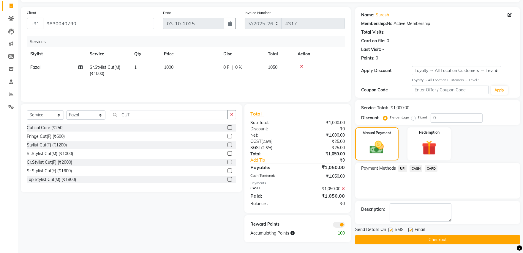
click at [426, 241] on button "Checkout" at bounding box center [437, 239] width 165 height 9
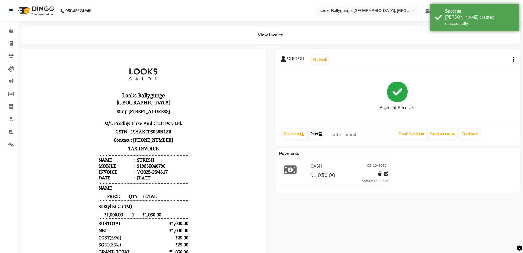
click at [320, 136] on link "Print" at bounding box center [316, 134] width 17 height 10
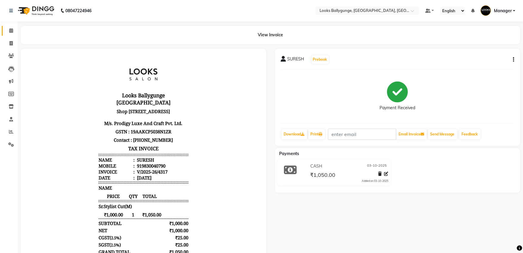
click at [7, 27] on link "Calendar" at bounding box center [9, 31] width 14 height 10
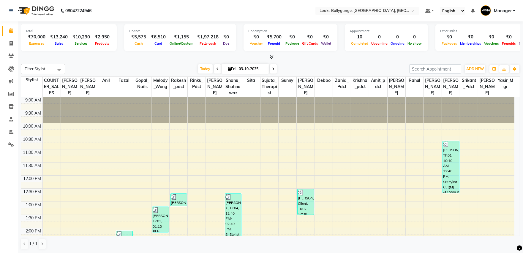
click at [11, 49] on li "Invoice" at bounding box center [9, 43] width 18 height 13
click at [13, 45] on span at bounding box center [11, 43] width 10 height 7
select select "service"
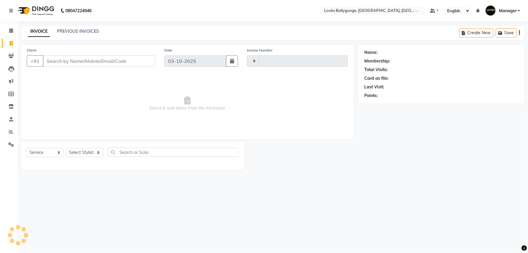
type input "4318"
select select "6477"
click at [89, 151] on select "Select Stylist" at bounding box center [84, 152] width 37 height 9
select select "62807"
click at [66, 148] on select "Select Stylist [PERSON_NAME] amit_pdct anil [PERSON_NAME] COUNTER_SALES [PERSON…" at bounding box center [86, 152] width 40 height 9
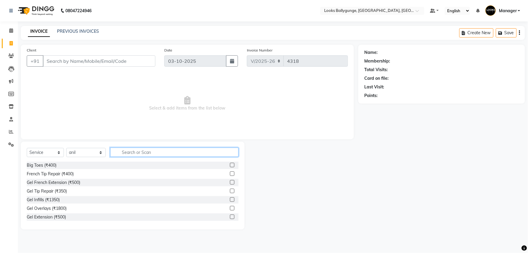
click at [167, 151] on input "text" at bounding box center [174, 151] width 128 height 9
type input "CUT"
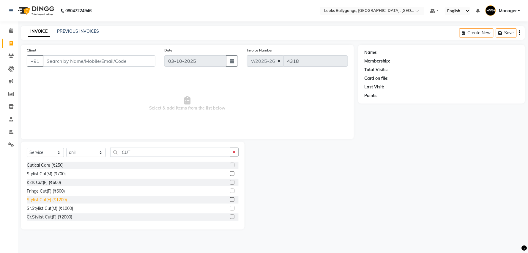
click at [44, 200] on div "Stylist Cut(F) (₹1200)" at bounding box center [47, 199] width 40 height 6
checkbox input "false"
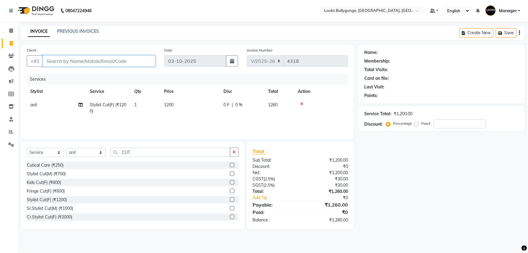
click at [67, 57] on input "Client" at bounding box center [99, 60] width 113 height 11
type input "9"
type input "0"
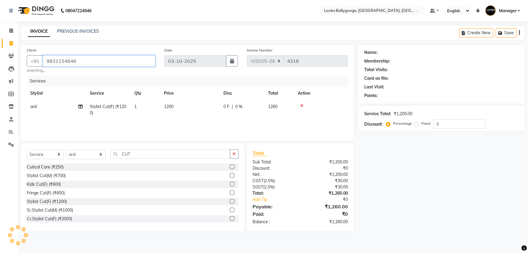
type input "9831154846"
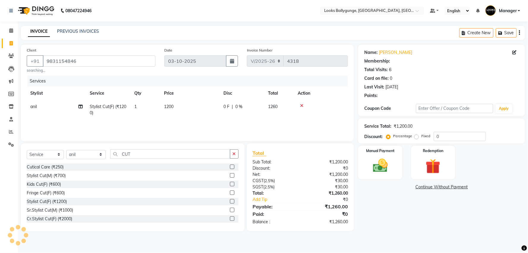
select select "1: Object"
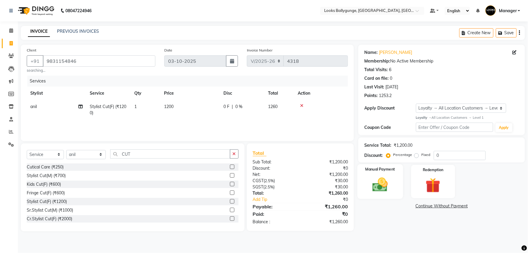
click at [373, 174] on div "Manual Payment" at bounding box center [380, 181] width 46 height 34
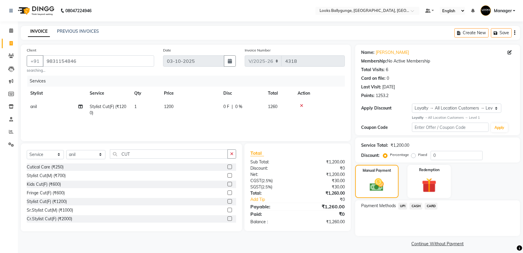
click at [415, 207] on span "CASH" at bounding box center [416, 205] width 13 height 7
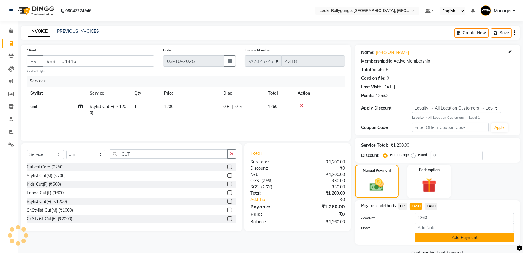
click at [426, 235] on button "Add Payment" at bounding box center [464, 237] width 99 height 9
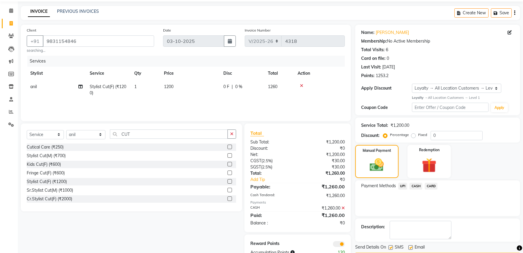
scroll to position [37, 0]
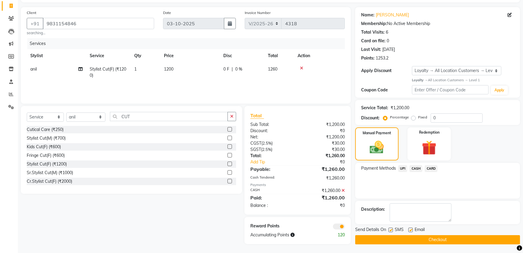
click at [424, 238] on button "Checkout" at bounding box center [437, 239] width 165 height 9
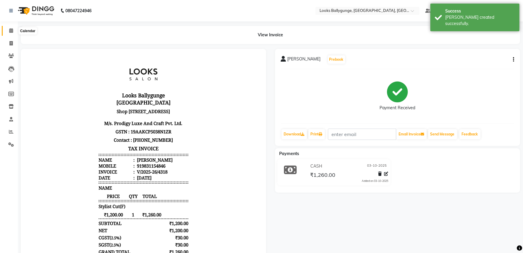
click at [14, 30] on span at bounding box center [11, 30] width 10 height 7
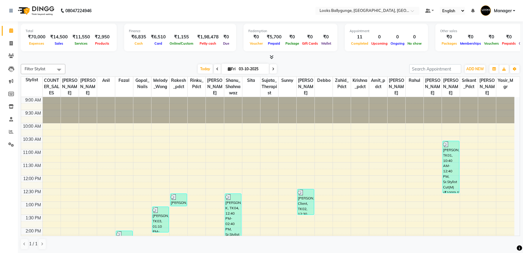
click at [0, 42] on li "Invoice" at bounding box center [9, 43] width 18 height 13
click at [5, 42] on link "Invoice" at bounding box center [9, 44] width 14 height 10
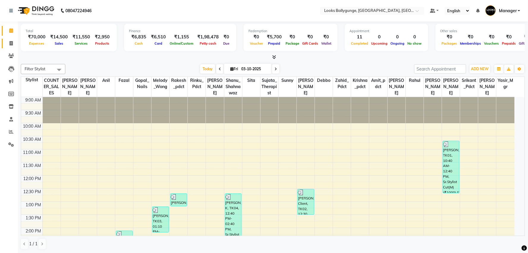
select select "6477"
select select "service"
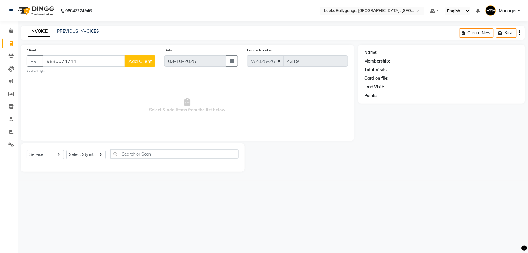
type input "9830074744"
select select "1: Object"
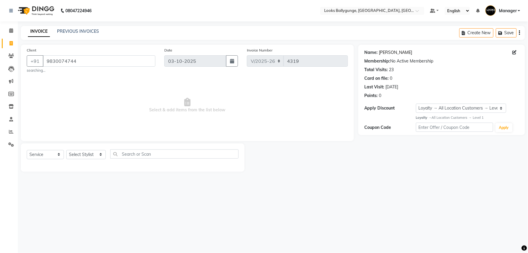
click at [398, 54] on link "Rishi Bajoria" at bounding box center [395, 52] width 33 height 6
drag, startPoint x: 116, startPoint y: 62, endPoint x: 5, endPoint y: 73, distance: 111.7
click at [5, 73] on app-home "08047224946 Select Location × Looks Ballygunge, Kolkata, Kolkata Default Panel …" at bounding box center [264, 90] width 528 height 180
click at [92, 154] on select "Select Stylist [PERSON_NAME] amit_pdct anil [PERSON_NAME] COUNTER_SALES [PERSON…" at bounding box center [86, 152] width 40 height 9
select select "50037"
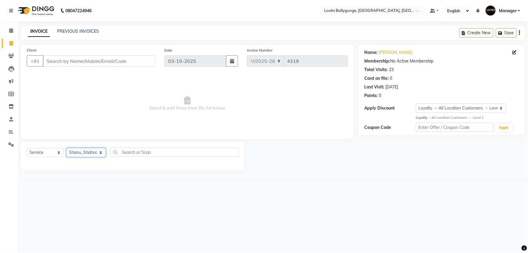
click at [66, 148] on select "Select Stylist [PERSON_NAME] amit_pdct anil [PERSON_NAME] COUNTER_SALES [PERSON…" at bounding box center [86, 152] width 40 height 9
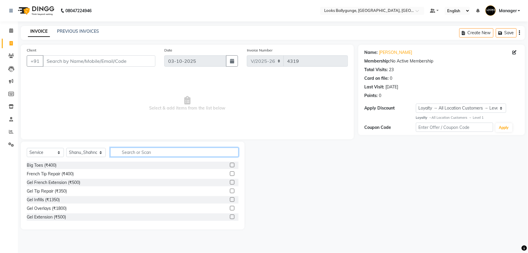
click at [140, 154] on input "text" at bounding box center [174, 151] width 128 height 9
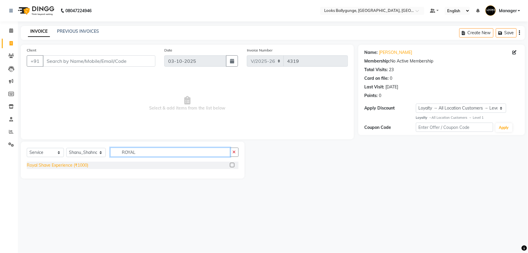
type input "ROYAL"
click at [79, 165] on div "Royal Shave Experience (₹1000)" at bounding box center [58, 165] width 62 height 6
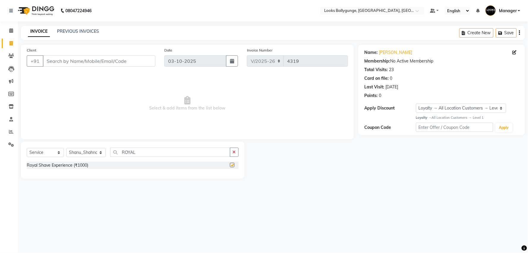
checkbox input "false"
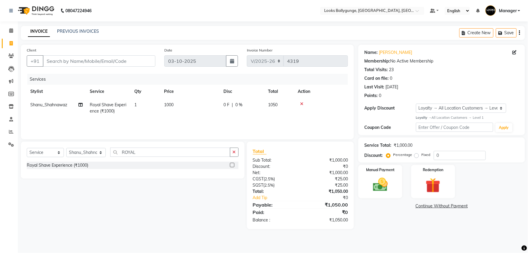
click at [204, 108] on td "1000" at bounding box center [189, 108] width 59 height 20
select select "50037"
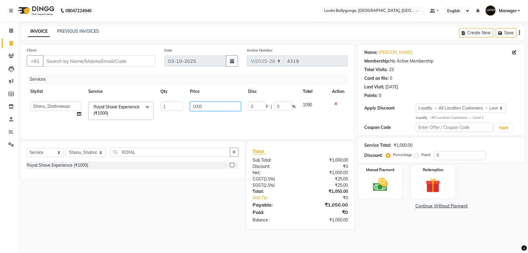
drag, startPoint x: 215, startPoint y: 99, endPoint x: 133, endPoint y: 110, distance: 83.0
click at [133, 110] on tr "Ali_Stylist amit_pdct anil [PERSON_NAME] COUNTER_SALES [PERSON_NAME] Gopal_Nail…" at bounding box center [187, 110] width 321 height 25
type input "700"
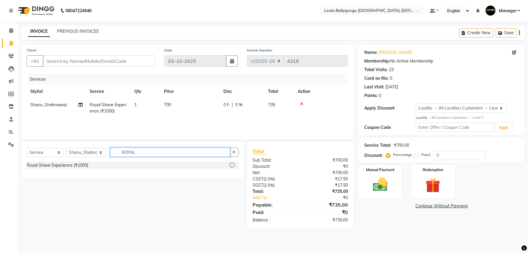
drag, startPoint x: 163, startPoint y: 147, endPoint x: 84, endPoint y: 155, distance: 79.7
click at [84, 155] on div "Select Service Product Membership Package Voucher Prepaid Gift Card Select Styl…" at bounding box center [133, 154] width 212 height 14
type input "BEARD"
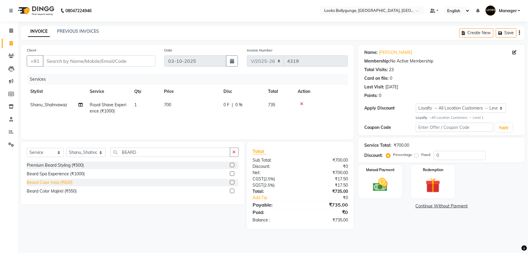
click at [68, 184] on div "Beard Color Inoa (₹630)" at bounding box center [50, 182] width 46 height 6
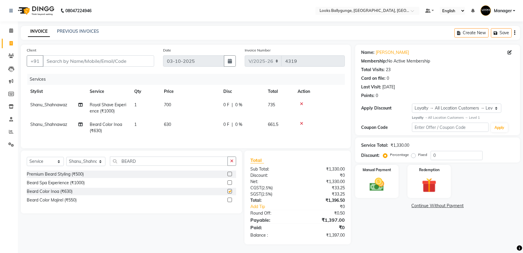
checkbox input "false"
click at [207, 126] on td "630" at bounding box center [189, 128] width 59 height 20
select select "50037"
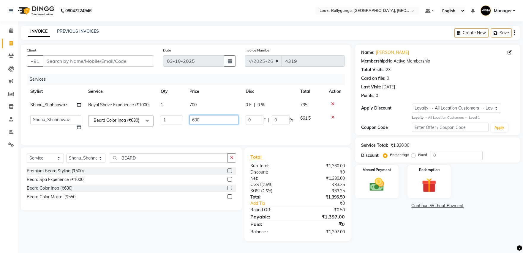
click at [129, 127] on tr "Ali_Stylist amit_pdct anil Ayush Sahu COUNTER_SALES Debbo Fazal Gopal_Nails Kri…" at bounding box center [186, 122] width 318 height 23
type input "700"
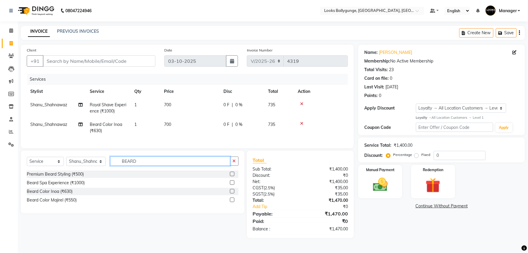
drag, startPoint x: 146, startPoint y: 165, endPoint x: 108, endPoint y: 174, distance: 39.3
click at [108, 170] on div "Select Service Product Membership Package Voucher Prepaid Gift Card Select Styl…" at bounding box center [133, 163] width 212 height 14
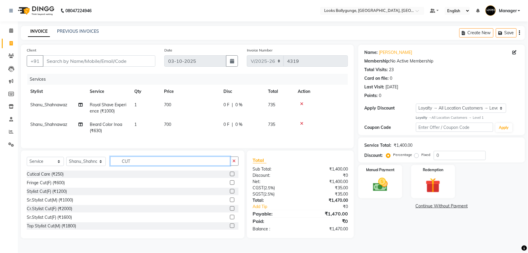
drag, startPoint x: 157, startPoint y: 164, endPoint x: 93, endPoint y: 171, distance: 64.8
click at [93, 170] on div "Select Service Product Membership Package Voucher Prepaid Gift Card Select Styl…" at bounding box center [133, 163] width 212 height 14
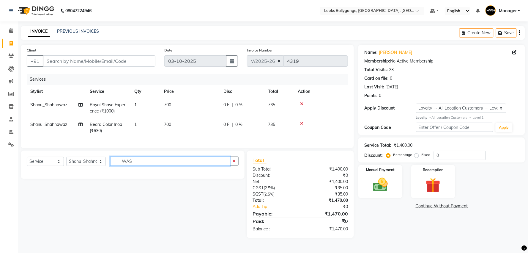
type input "WASH"
drag, startPoint x: 157, startPoint y: 166, endPoint x: 99, endPoint y: 177, distance: 59.2
click at [99, 177] on div "Select Service Product Membership Package Voucher Prepaid Gift Card Select Styl…" at bounding box center [133, 164] width 224 height 28
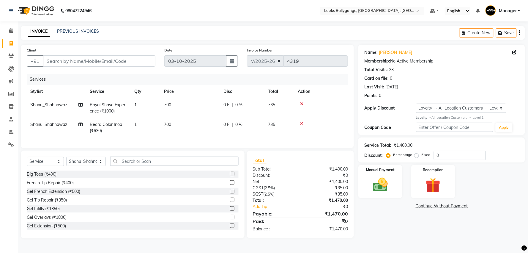
click at [155, 126] on td "1" at bounding box center [146, 128] width 30 height 20
select select "50037"
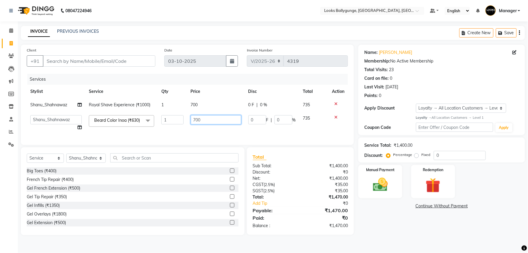
drag, startPoint x: 201, startPoint y: 119, endPoint x: 138, endPoint y: 128, distance: 63.1
click at [138, 128] on tr "Ali_Stylist amit_pdct anil Ayush Sahu COUNTER_SALES Debbo Fazal Gopal_Nails Kri…" at bounding box center [187, 122] width 321 height 23
type input "1000"
click at [109, 59] on input "Client" at bounding box center [99, 60] width 113 height 11
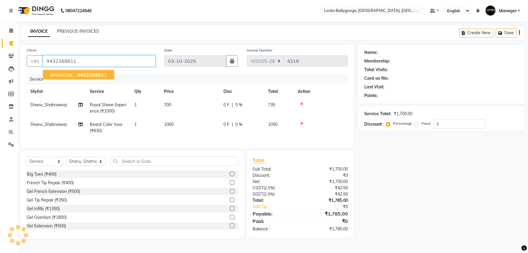
type input "9432368811"
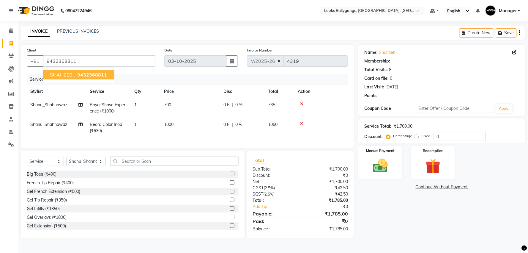
click at [84, 78] on button "SHAHZEB . 943236881 1" at bounding box center [78, 75] width 71 height 10
select select "1: Object"
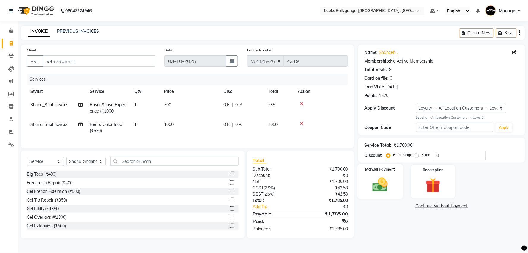
click at [384, 182] on img at bounding box center [380, 185] width 25 height 18
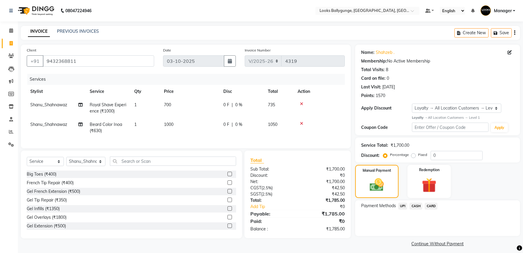
click at [436, 206] on span "CARD" at bounding box center [431, 205] width 13 height 7
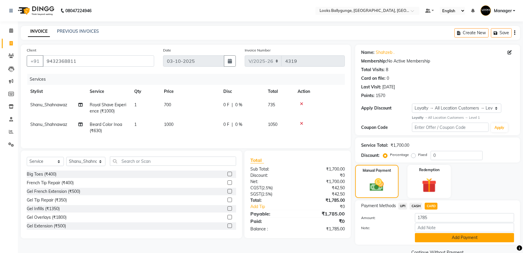
click at [436, 238] on button "Add Payment" at bounding box center [464, 237] width 99 height 9
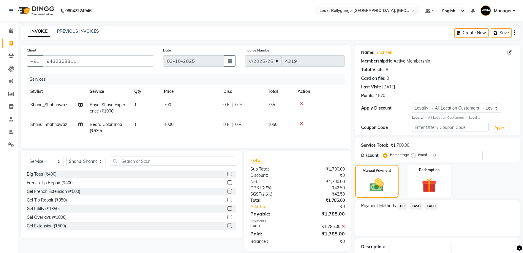
scroll to position [41, 0]
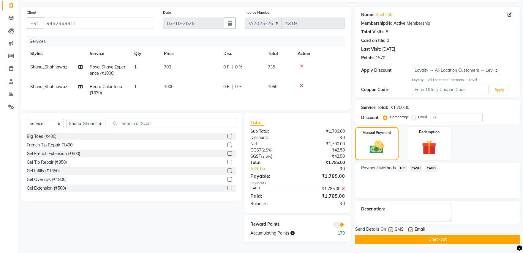
drag, startPoint x: 439, startPoint y: 232, endPoint x: 445, endPoint y: 233, distance: 6.0
click at [440, 234] on button "Checkout" at bounding box center [437, 238] width 165 height 9
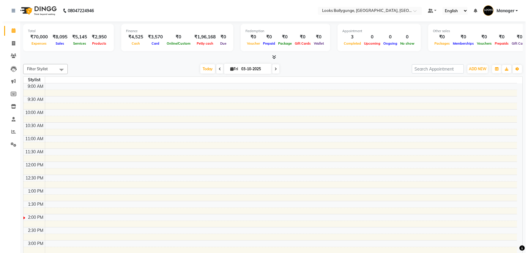
scroll to position [132, 0]
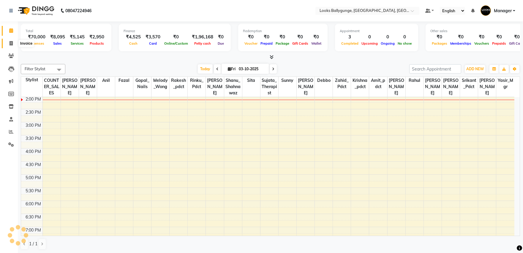
click at [7, 43] on span at bounding box center [11, 43] width 10 height 7
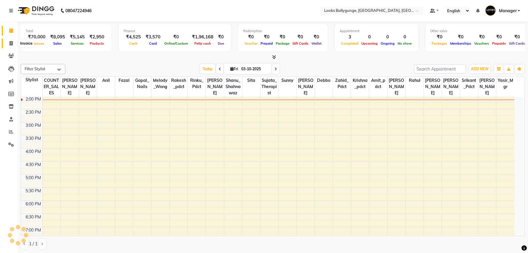
select select "6477"
select select "service"
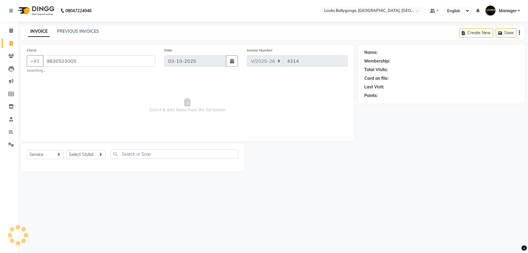
type input "9830503005"
select select "1: Object"
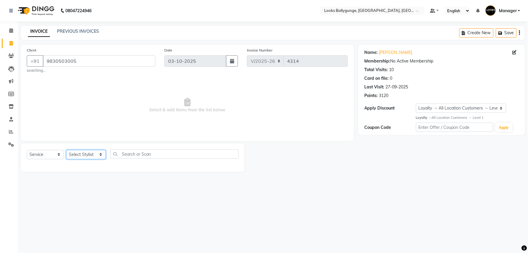
click at [89, 158] on select "Select Stylist [PERSON_NAME] amit_pdct anil [PERSON_NAME] COUNTER_SALES [PERSON…" at bounding box center [86, 154] width 40 height 9
select select "50039"
click at [66, 150] on select "Select Stylist [PERSON_NAME] amit_pdct anil [PERSON_NAME] COUNTER_SALES [PERSON…" at bounding box center [86, 154] width 40 height 9
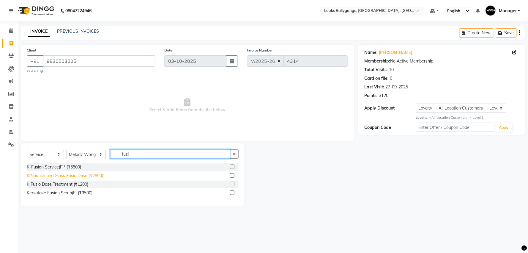
type input "fusi"
click at [101, 174] on div "K Nourish and Gloss Fusio Dose (₹2800)" at bounding box center [65, 175] width 76 height 6
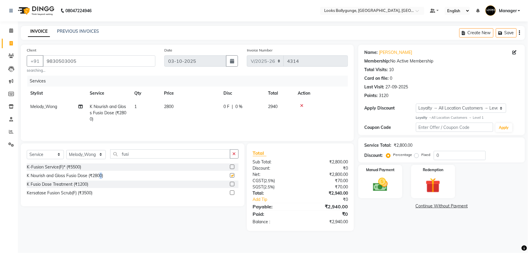
checkbox input "false"
click at [381, 180] on img at bounding box center [380, 185] width 25 height 18
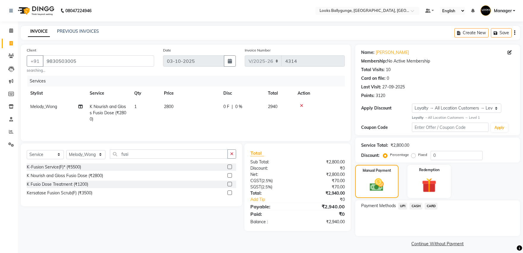
click at [429, 206] on span "CARD" at bounding box center [431, 205] width 13 height 7
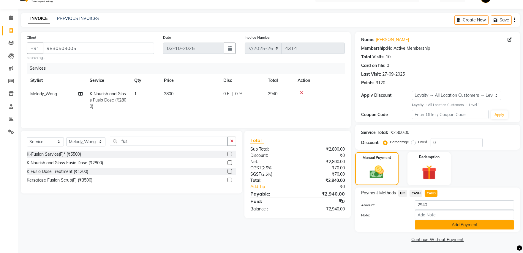
click at [431, 222] on button "Add Payment" at bounding box center [464, 224] width 99 height 9
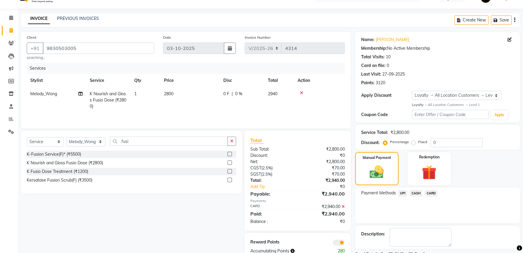
scroll to position [37, 0]
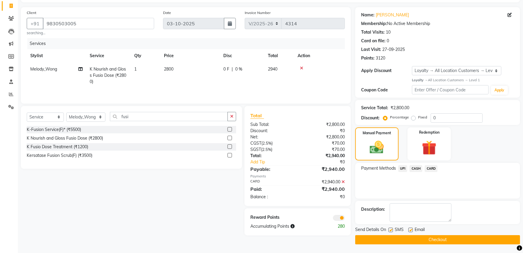
click at [404, 238] on button "Checkout" at bounding box center [437, 239] width 165 height 9
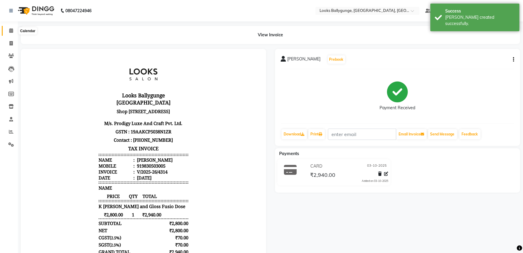
click at [13, 31] on span at bounding box center [11, 30] width 10 height 7
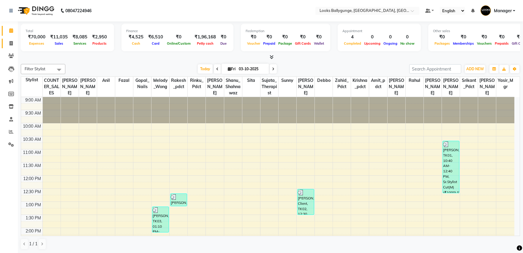
click at [14, 44] on span at bounding box center [11, 43] width 10 height 7
select select "service"
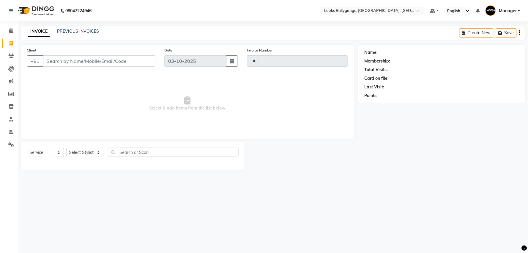
type input "4315"
select select "6477"
click at [89, 151] on select "Select Stylist" at bounding box center [84, 152] width 37 height 9
select select "50037"
click at [66, 148] on select "Select Stylist [PERSON_NAME] amit_pdct anil [PERSON_NAME] COUNTER_SALES [PERSON…" at bounding box center [86, 152] width 40 height 9
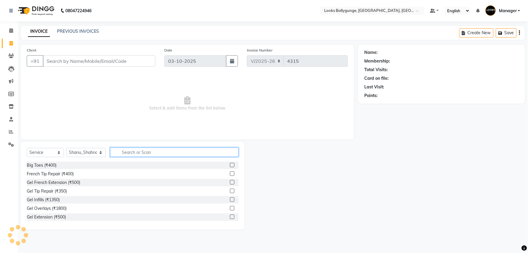
click at [126, 152] on input "text" at bounding box center [174, 151] width 128 height 9
type input "cut"
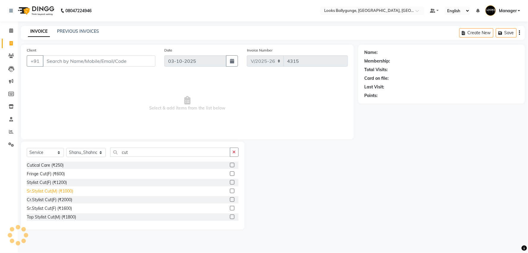
click at [58, 194] on div "Sr.Stylist Cut(M) (₹1000)" at bounding box center [50, 191] width 46 height 6
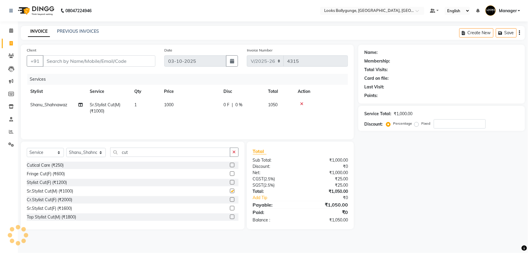
checkbox input "false"
drag, startPoint x: 135, startPoint y: 154, endPoint x: 92, endPoint y: 152, distance: 43.7
click at [92, 152] on div "Select Service Product Membership Package Voucher Prepaid Gift Card Select Styl…" at bounding box center [133, 154] width 212 height 14
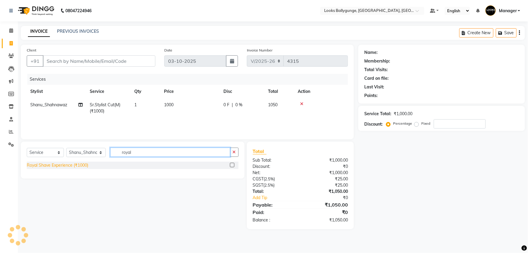
type input "royal"
click at [84, 165] on div "Royal Shave Experience (₹1000)" at bounding box center [58, 165] width 62 height 6
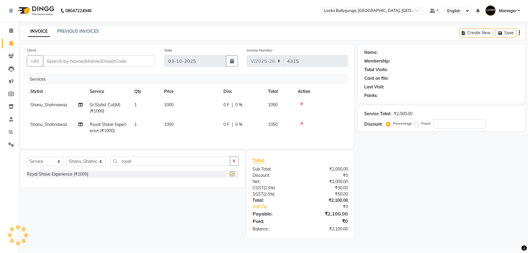
checkbox input "false"
click at [187, 123] on td "1000" at bounding box center [189, 128] width 59 height 20
select select "50037"
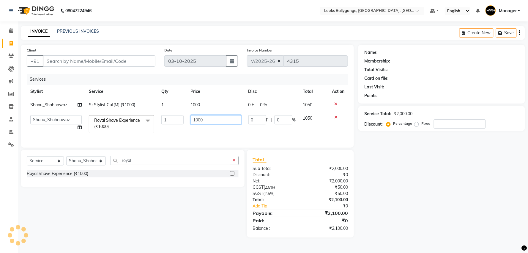
drag, startPoint x: 209, startPoint y: 121, endPoint x: 167, endPoint y: 120, distance: 42.2
click at [167, 120] on tr "Ali_Stylist amit_pdct anil [PERSON_NAME] COUNTER_SALES [PERSON_NAME] Gopal_Nail…" at bounding box center [187, 123] width 321 height 25
type input "700"
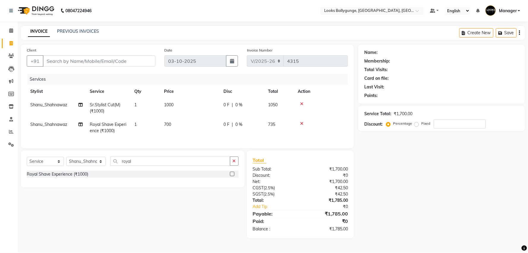
click at [176, 133] on tr "Shanu_Shahnawaz Royal Shave Experience (₹1000) 1 700 0 F | 0 % 735" at bounding box center [187, 128] width 321 height 20
click at [88, 166] on select "Select Stylist [PERSON_NAME] amit_pdct anil [PERSON_NAME] COUNTER_SALES [PERSON…" at bounding box center [86, 161] width 40 height 9
select select "62162"
click at [66, 162] on select "Select Stylist [PERSON_NAME] amit_pdct anil [PERSON_NAME] COUNTER_SALES [PERSON…" at bounding box center [86, 161] width 40 height 9
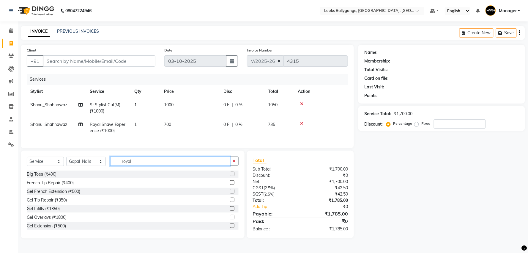
drag, startPoint x: 149, startPoint y: 161, endPoint x: 65, endPoint y: 173, distance: 85.2
click at [65, 170] on div "Select Service Product Membership Package Voucher Prepaid Gift Card Select Styl…" at bounding box center [133, 163] width 212 height 14
type input "pedi"
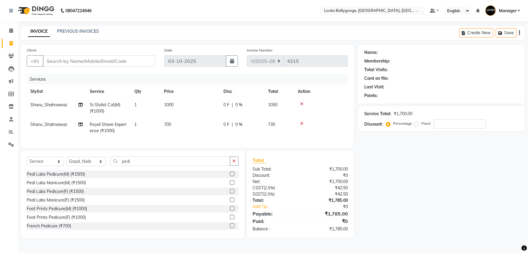
drag, startPoint x: 67, startPoint y: 177, endPoint x: 94, endPoint y: 171, distance: 27.7
click at [67, 177] on div "Pedi Labs Pedicure(M) (₹1500)" at bounding box center [56, 174] width 58 height 6
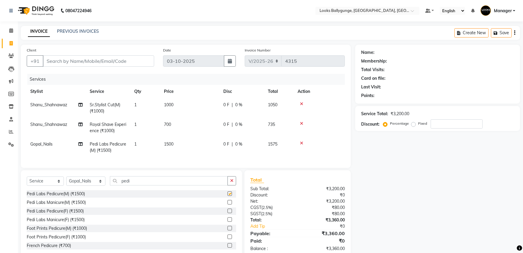
checkbox input "false"
click at [178, 141] on td "1500" at bounding box center [189, 147] width 59 height 20
select select "62162"
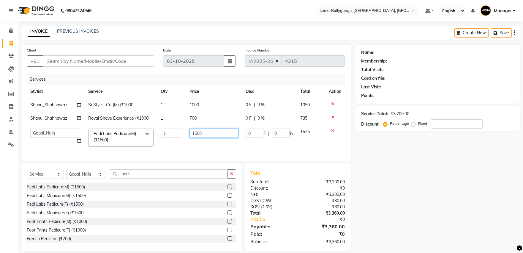
drag, startPoint x: 207, startPoint y: 132, endPoint x: 83, endPoint y: 138, distance: 124.4
click at [83, 138] on tr "Ali_Stylist amit_pdct anil [PERSON_NAME] COUNTER_SALES [PERSON_NAME] Gopal_Nail…" at bounding box center [186, 137] width 318 height 25
type input "2000"
click at [81, 177] on div "Select Service Product Membership Package Voucher Prepaid Gift Card Select Styl…" at bounding box center [131, 207] width 221 height 88
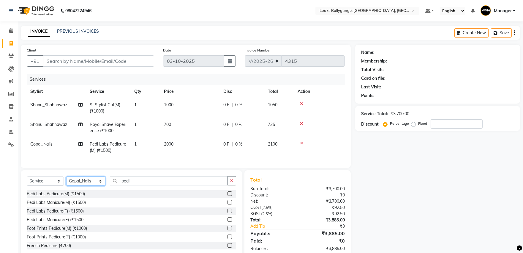
select select "86358"
click at [66, 181] on select "Select Stylist [PERSON_NAME] amit_pdct anil [PERSON_NAME] COUNTER_SALES [PERSON…" at bounding box center [85, 180] width 39 height 9
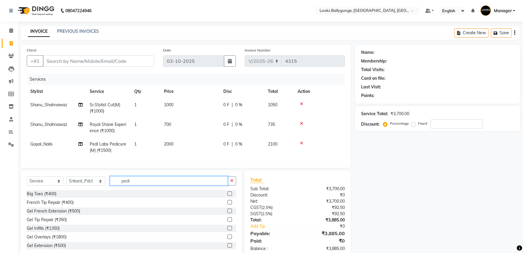
drag, startPoint x: 149, startPoint y: 185, endPoint x: 91, endPoint y: 185, distance: 57.4
click at [97, 190] on div "Select Service Product Membership Package Voucher Prepaid Gift Card Select Styl…" at bounding box center [131, 183] width 209 height 14
type input "mani"
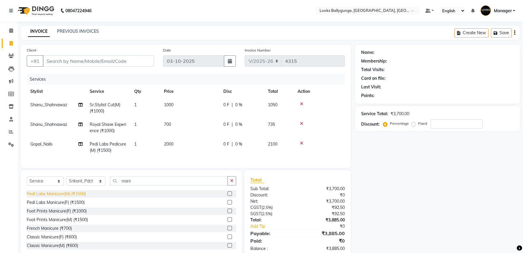
click at [71, 197] on div "Pedi Labs Manicure(M) (₹1500)" at bounding box center [56, 193] width 59 height 6
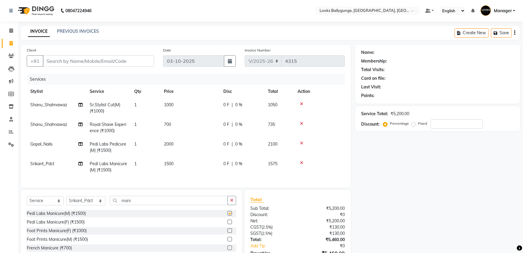
checkbox input "false"
click at [177, 164] on td "1500" at bounding box center [189, 167] width 59 height 20
select select "86358"
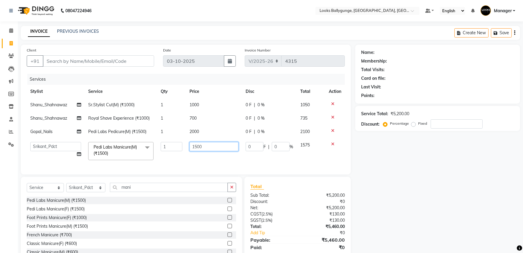
drag, startPoint x: 189, startPoint y: 149, endPoint x: 158, endPoint y: 150, distance: 30.9
click at [158, 150] on tr "Ali_Stylist amit_pdct anil [PERSON_NAME] COUNTER_SALES [PERSON_NAME] Gopal_Nail…" at bounding box center [186, 150] width 318 height 25
type input "2000"
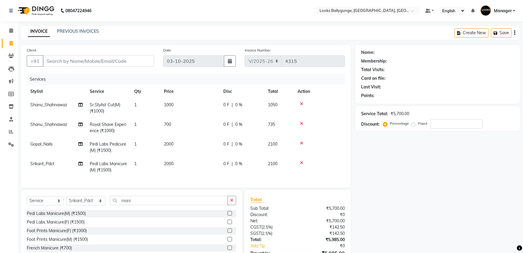
click at [174, 152] on tbody "[PERSON_NAME]Stylist Cut(M) (₹1000) 1 1000 0 F | 0 % 1050 Shanu_Shahnawaz Royal…" at bounding box center [186, 137] width 318 height 78
drag, startPoint x: 171, startPoint y: 156, endPoint x: 162, endPoint y: 156, distance: 8.9
click at [171, 156] on td "2000" at bounding box center [189, 147] width 59 height 20
select select "62162"
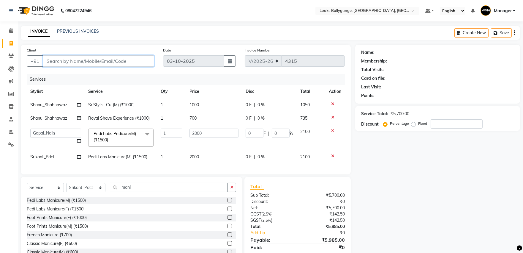
click at [139, 63] on input "Client" at bounding box center [98, 60] width 111 height 11
type input "8"
type input "0"
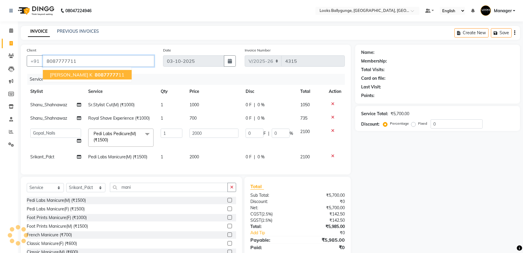
type input "8087777711"
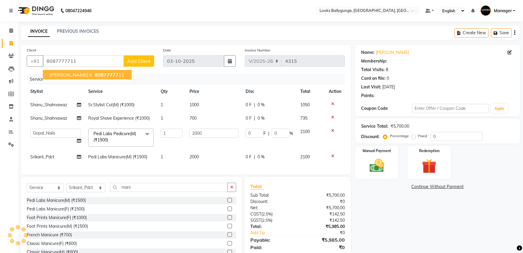
select select "1: Object"
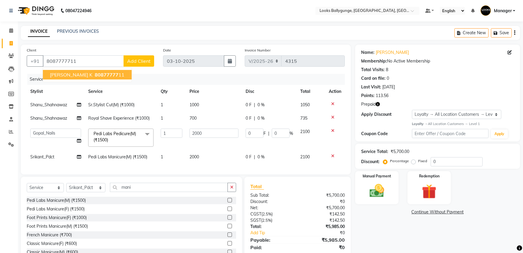
click at [95, 73] on span "80877777" at bounding box center [107, 75] width 24 height 6
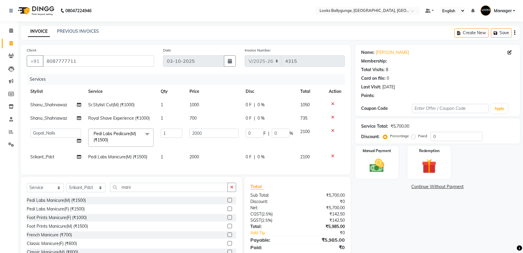
select select "1: Object"
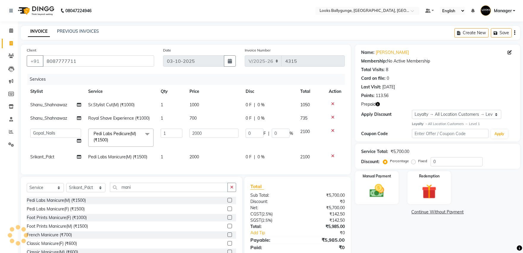
click at [378, 104] on icon "button" at bounding box center [378, 104] width 4 height 4
click at [390, 221] on div "Name: [PERSON_NAME] K Membership: No Active Membership Total Visits: 8 Card on …" at bounding box center [439, 155] width 169 height 220
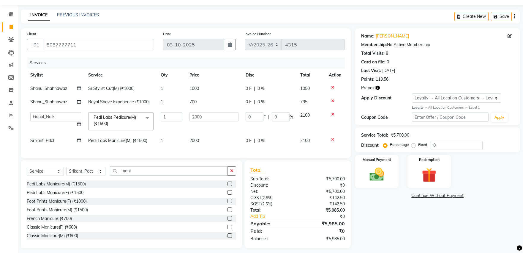
scroll to position [25, 0]
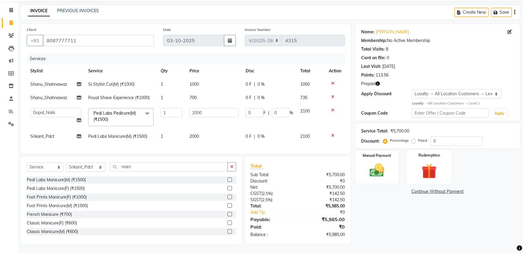
click at [420, 152] on label "Redemption" at bounding box center [429, 155] width 21 height 6
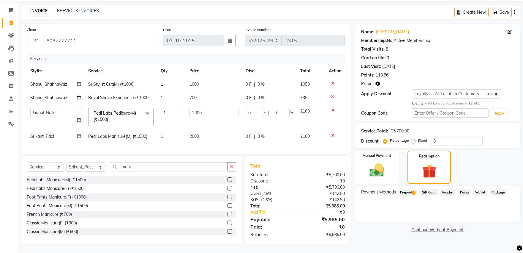
click at [411, 188] on span "Prepaid 1" at bounding box center [407, 191] width 19 height 7
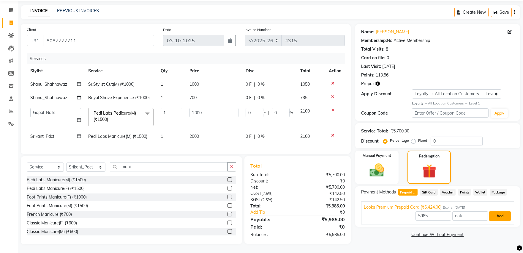
click at [503, 213] on button "Add" at bounding box center [500, 216] width 22 height 10
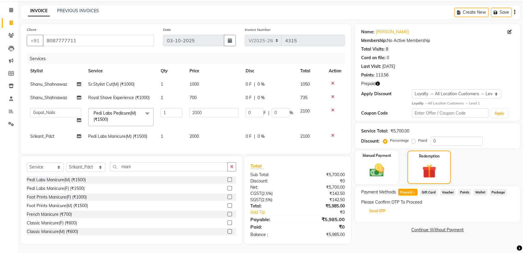
click at [385, 206] on button "Send OTP" at bounding box center [377, 211] width 31 height 10
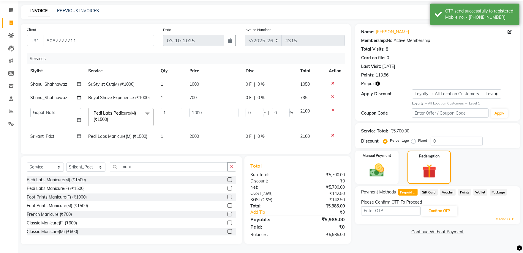
click at [386, 206] on input "text" at bounding box center [390, 210] width 59 height 9
type input "1418"
click at [445, 206] on button "Confirm OTP" at bounding box center [439, 211] width 36 height 10
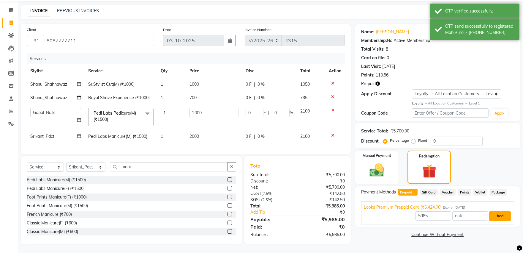
click at [501, 211] on button "Add" at bounding box center [500, 216] width 22 height 10
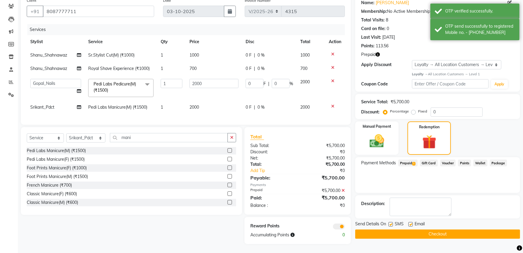
scroll to position [55, 0]
click at [438, 229] on button "Checkout" at bounding box center [437, 233] width 165 height 9
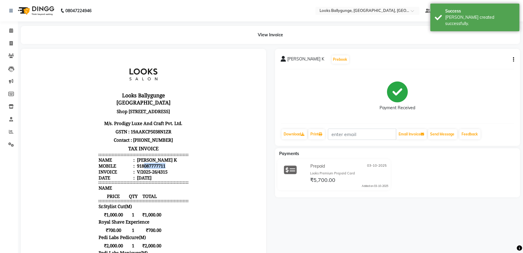
drag, startPoint x: 138, startPoint y: 161, endPoint x: 176, endPoint y: 170, distance: 38.7
click at [168, 166] on li "Mobile : 918087777711" at bounding box center [144, 165] width 90 height 6
drag, startPoint x: 193, startPoint y: 172, endPoint x: 188, endPoint y: 173, distance: 4.5
click at [191, 173] on body "Looks Ballygunge [GEOGRAPHIC_DATA] [STREET_ADDRESS] M/s. Prodigy Luxe And Craft…" at bounding box center [143, 200] width 229 height 287
copy div "8087777711"
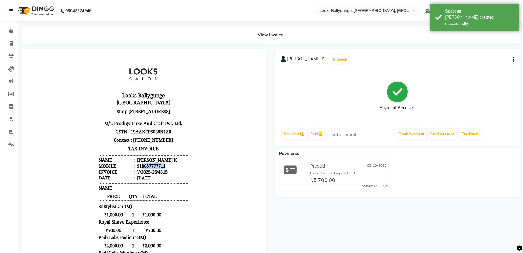
drag, startPoint x: 137, startPoint y: 162, endPoint x: 164, endPoint y: 164, distance: 27.4
click at [164, 164] on li "Mobile : 918087777711" at bounding box center [144, 165] width 90 height 6
click at [12, 41] on span at bounding box center [11, 43] width 10 height 7
select select "service"
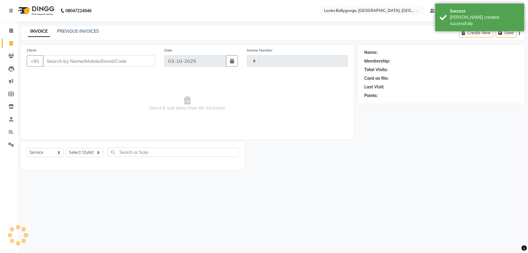
type input "4316"
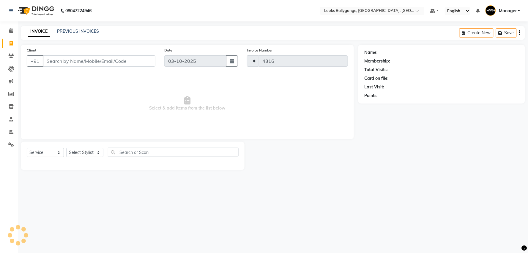
select select "6477"
type input "8087777711"
select select "1: Object"
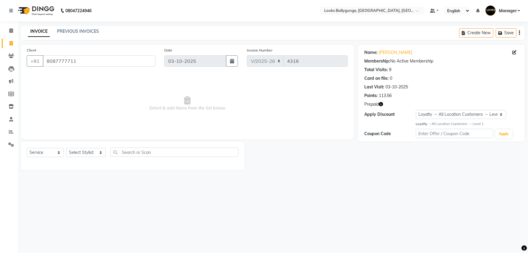
click at [381, 104] on icon "button" at bounding box center [381, 104] width 4 height 4
click at [9, 30] on icon at bounding box center [11, 30] width 4 height 4
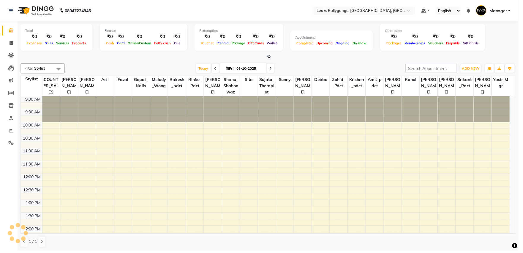
scroll to position [132, 0]
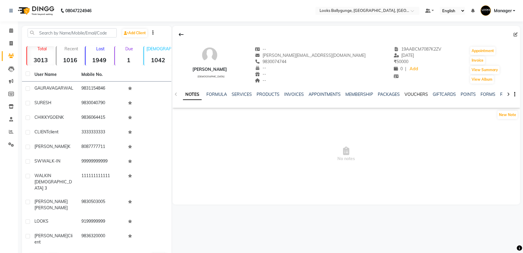
click at [408, 96] on link "VOUCHERS" at bounding box center [416, 94] width 23 height 5
